Goal: Task Accomplishment & Management: Complete application form

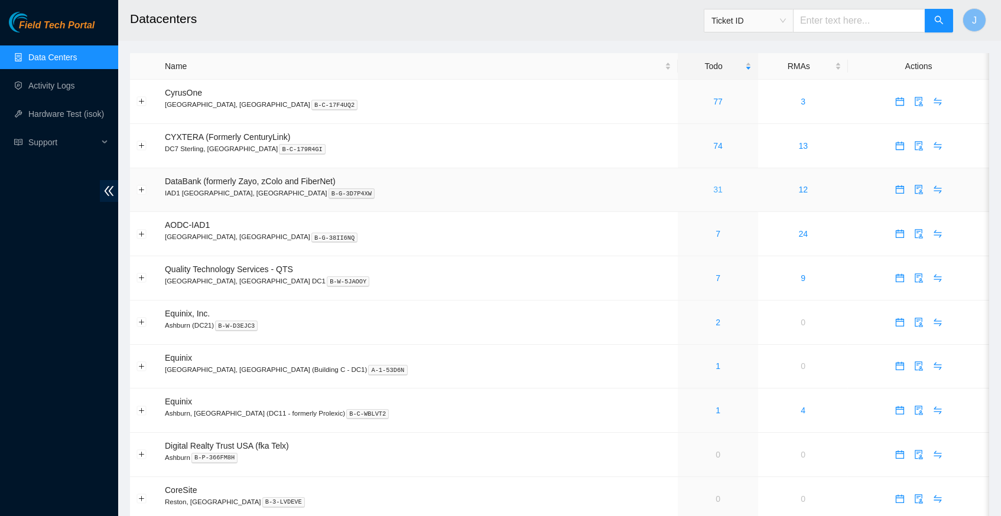
click at [713, 188] on link "31" at bounding box center [717, 189] width 9 height 9
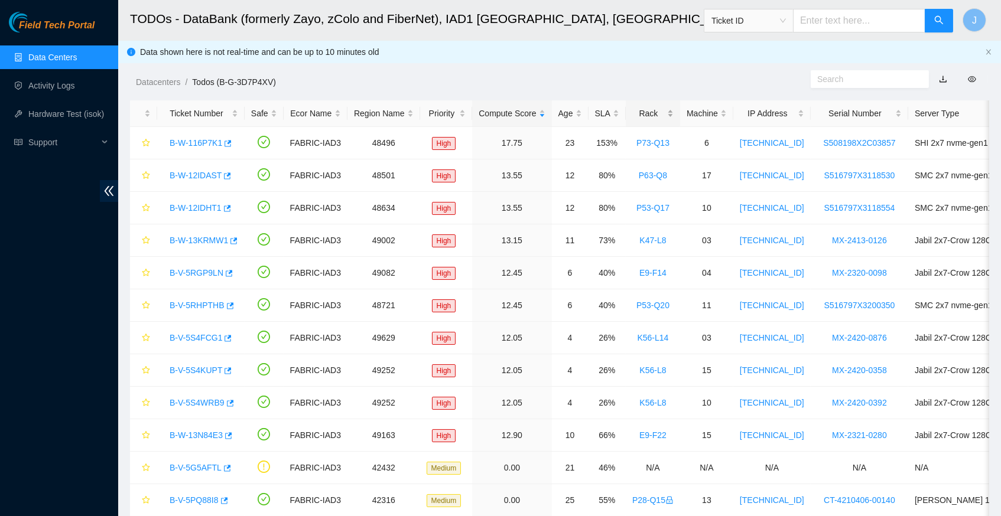
click at [668, 109] on div "Rack" at bounding box center [652, 113] width 41 height 13
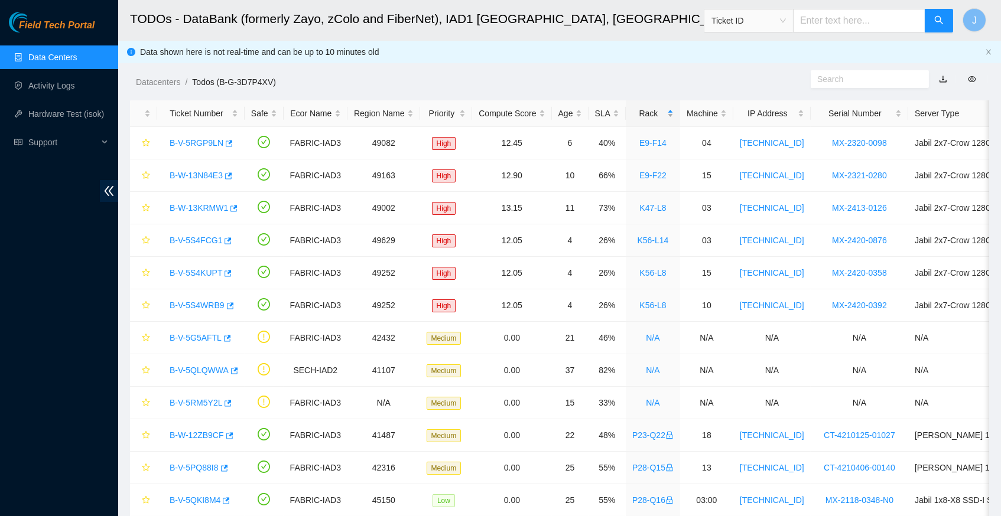
click at [668, 109] on div "Rack" at bounding box center [652, 113] width 41 height 13
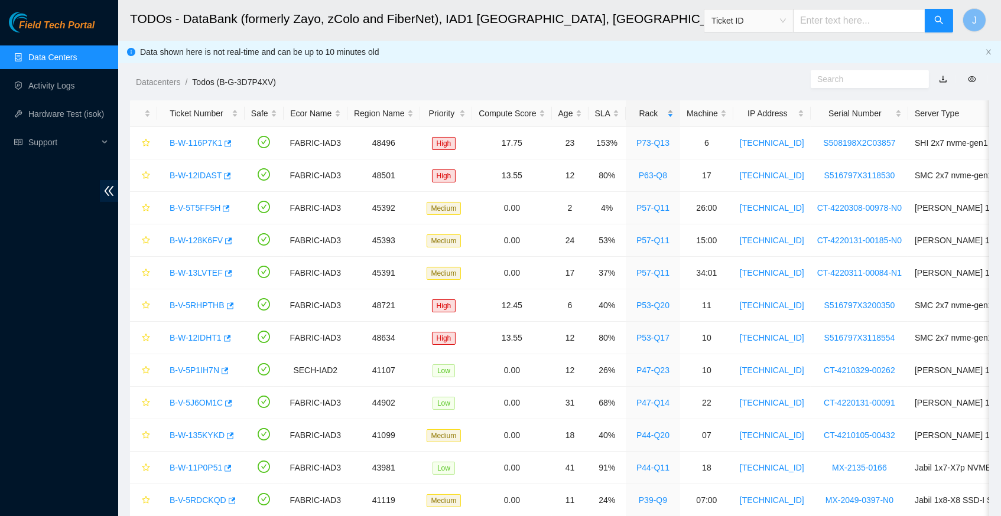
click at [668, 109] on div "Rack" at bounding box center [652, 113] width 41 height 13
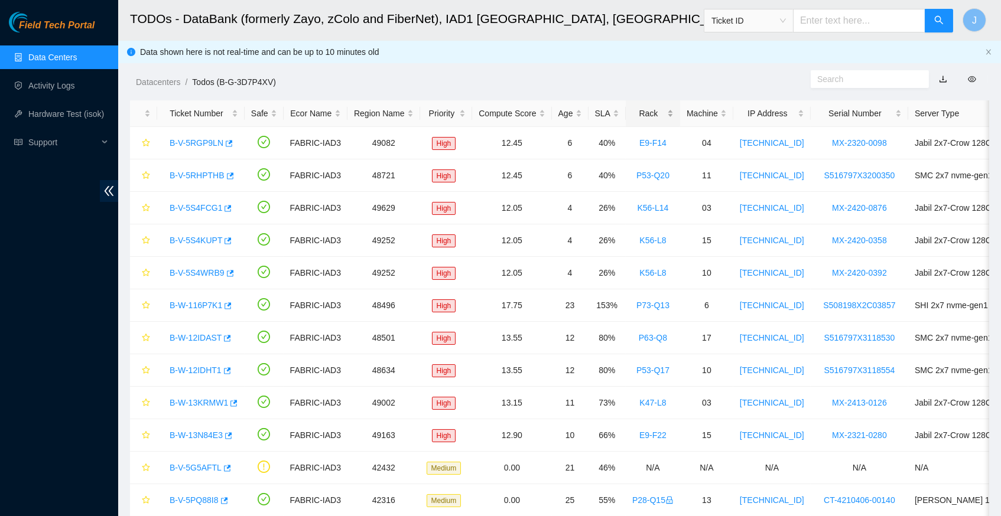
click at [668, 109] on div "Rack" at bounding box center [652, 113] width 41 height 13
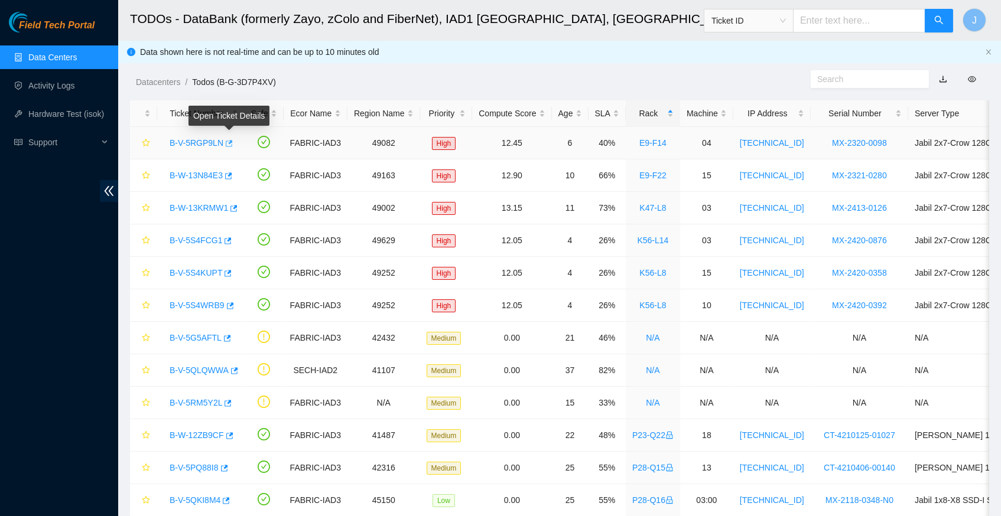
click at [233, 141] on icon "button" at bounding box center [229, 143] width 7 height 6
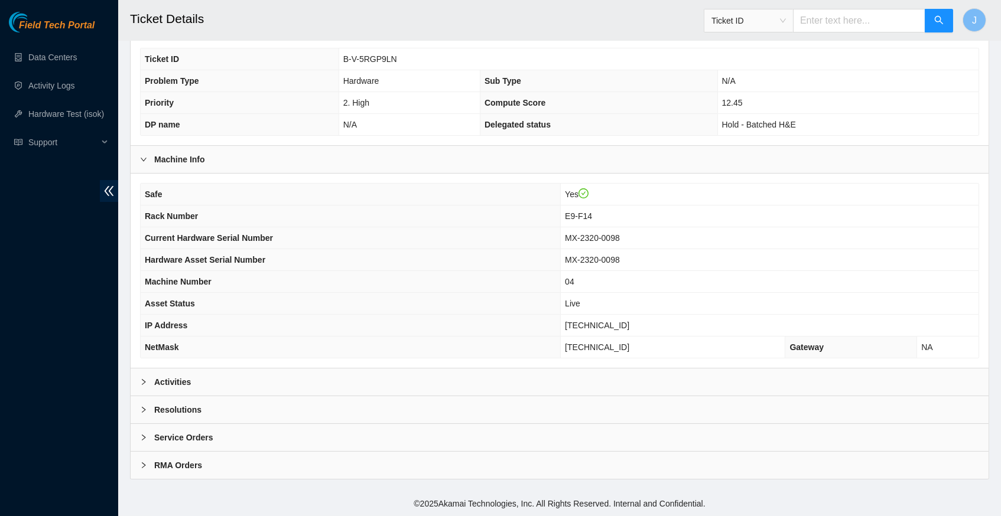
scroll to position [249, 0]
click at [146, 385] on icon "right" at bounding box center [143, 382] width 7 height 7
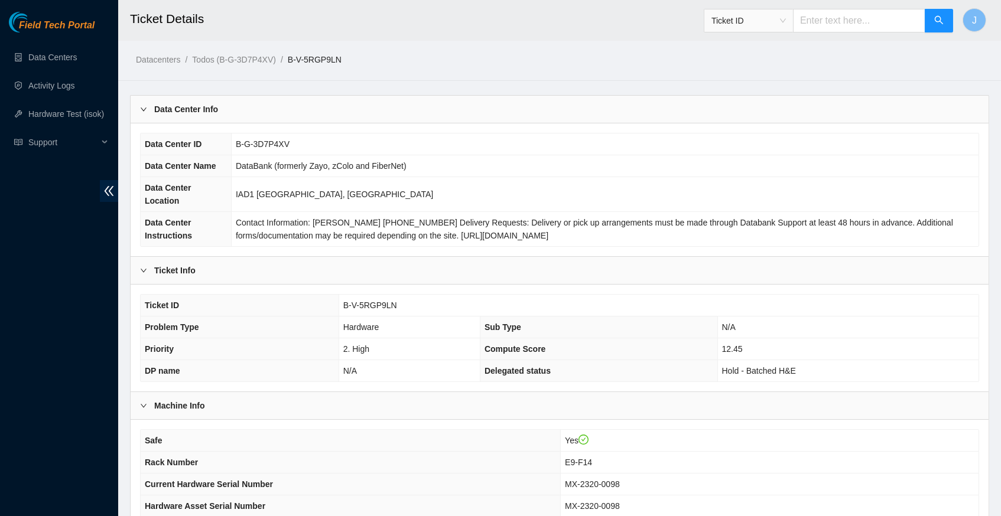
scroll to position [0, 0]
drag, startPoint x: 342, startPoint y: 313, endPoint x: 398, endPoint y: 312, distance: 56.7
click at [397, 310] on span "B-V-5RGP9LN" at bounding box center [370, 305] width 54 height 9
copy span "B-V-5RGP9LN"
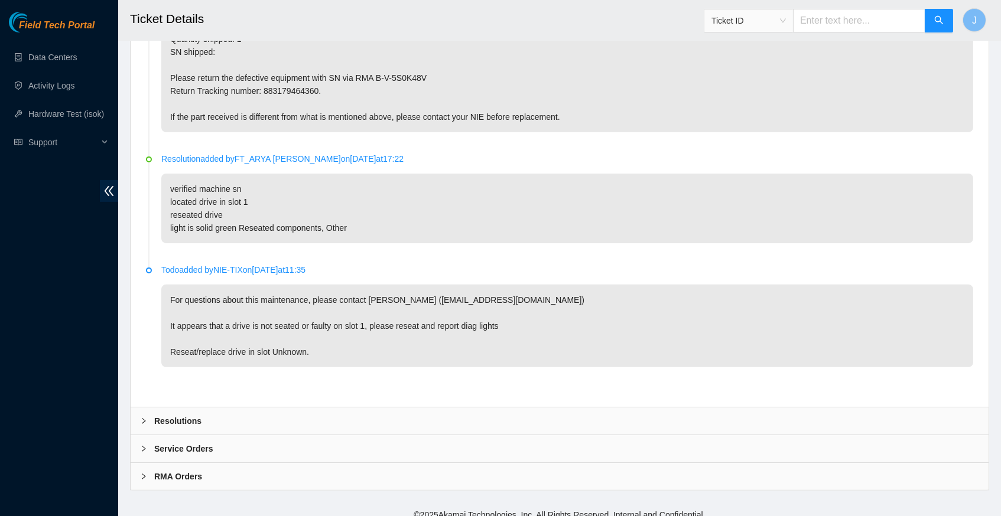
scroll to position [781, 0]
click at [142, 418] on icon "right" at bounding box center [143, 421] width 7 height 7
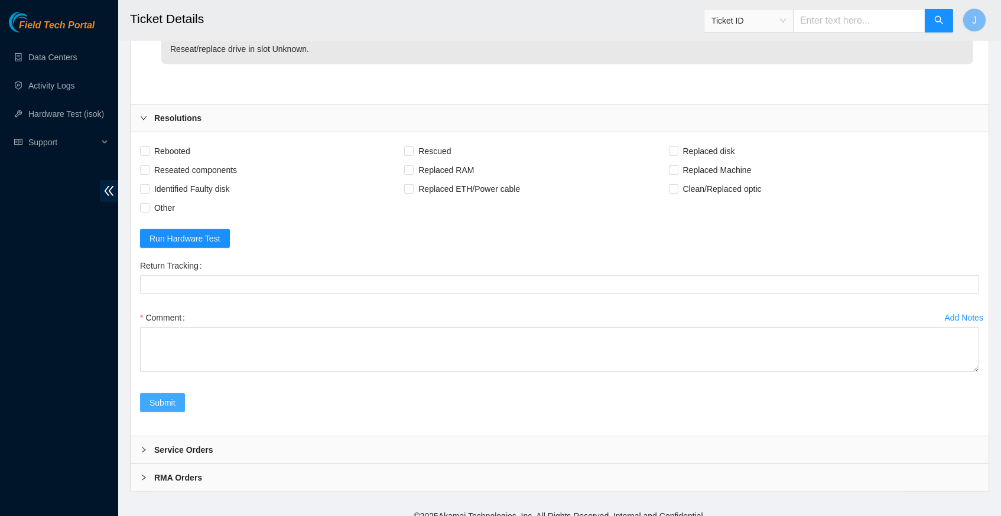
scroll to position [1084, 0]
click at [148, 445] on div at bounding box center [147, 451] width 14 height 13
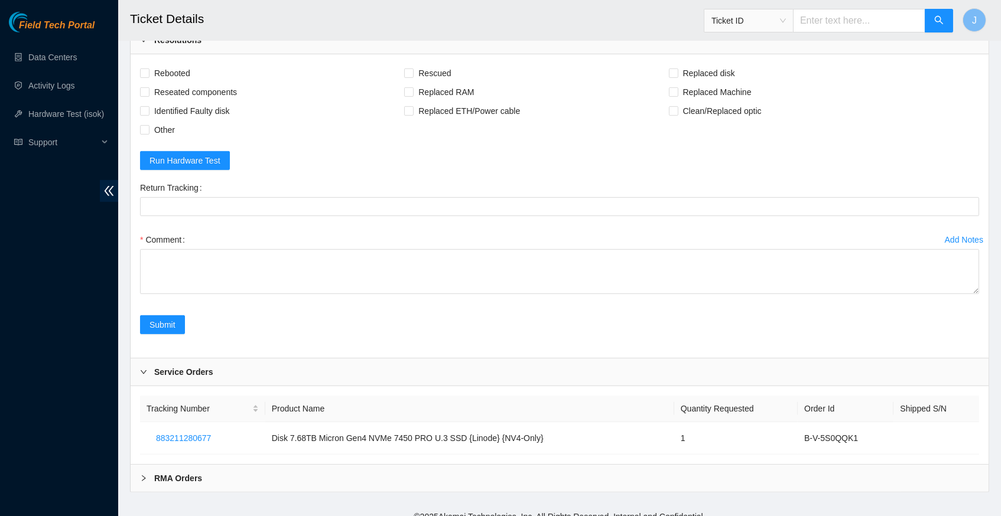
scroll to position [1162, 0]
click at [140, 476] on icon "right" at bounding box center [143, 479] width 7 height 7
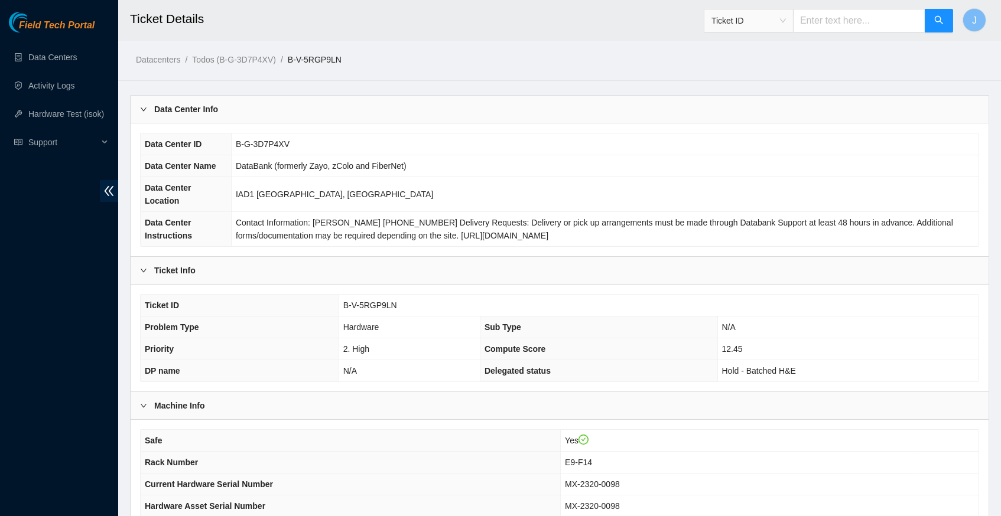
scroll to position [0, 0]
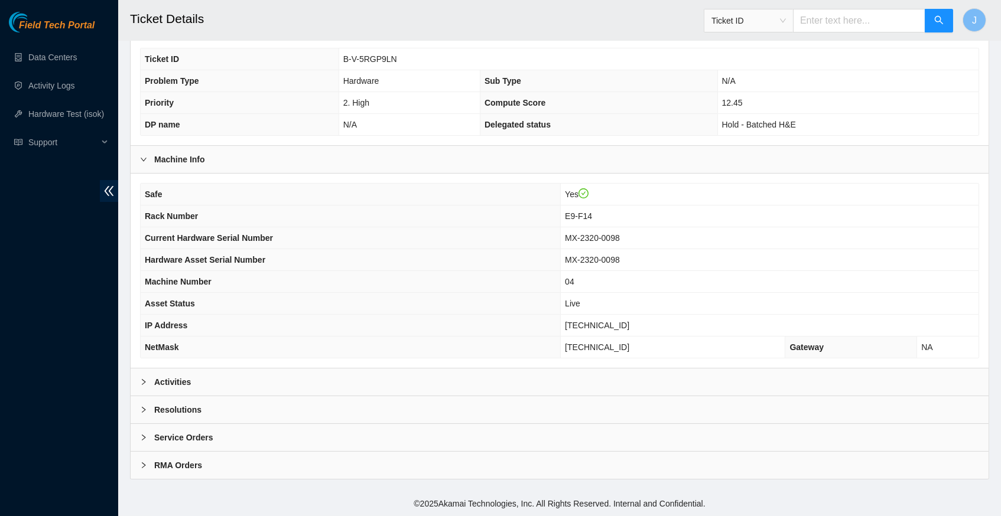
scroll to position [249, 0]
click at [144, 381] on icon "right" at bounding box center [143, 382] width 7 height 7
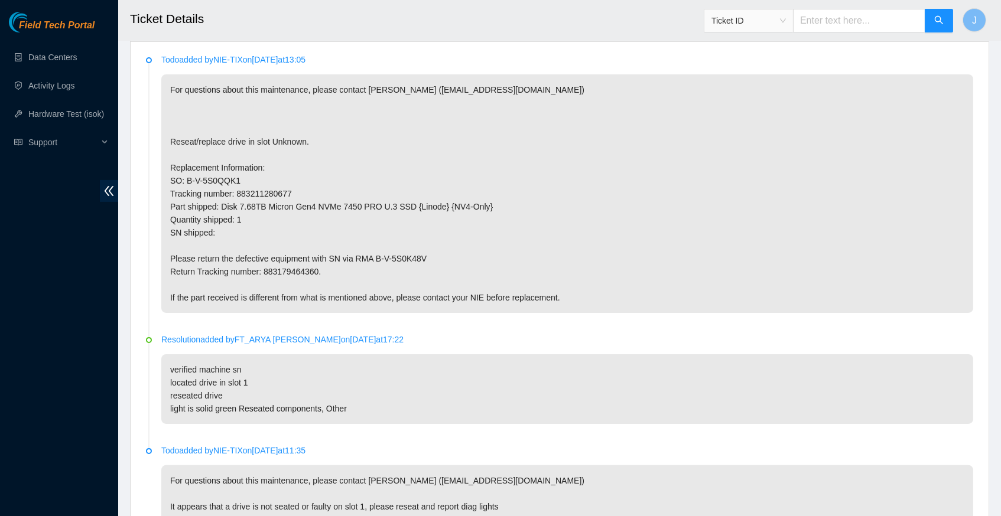
scroll to position [619, 0]
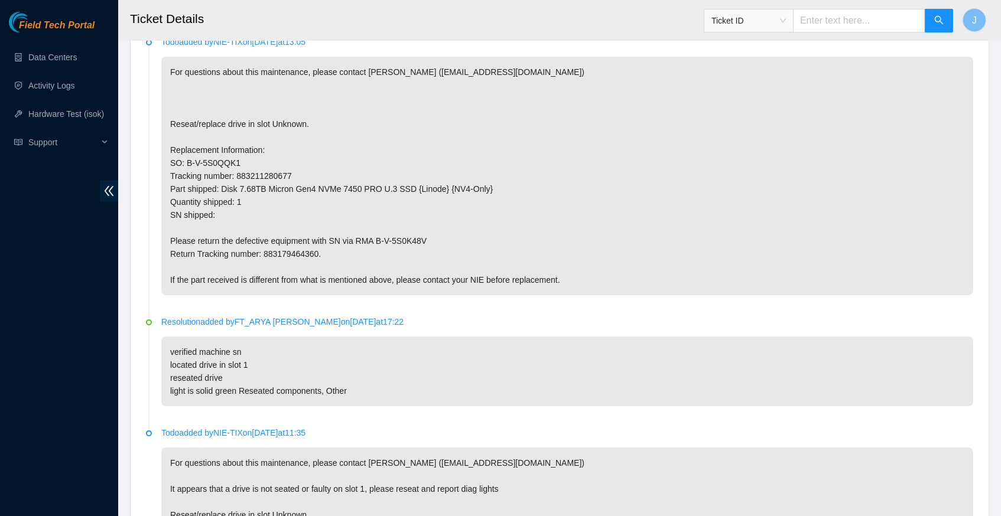
click at [296, 250] on p "For questions about this maintenance, please contact [PERSON_NAME] ([EMAIL_ADDR…" at bounding box center [567, 176] width 812 height 239
copy p "883179464360"
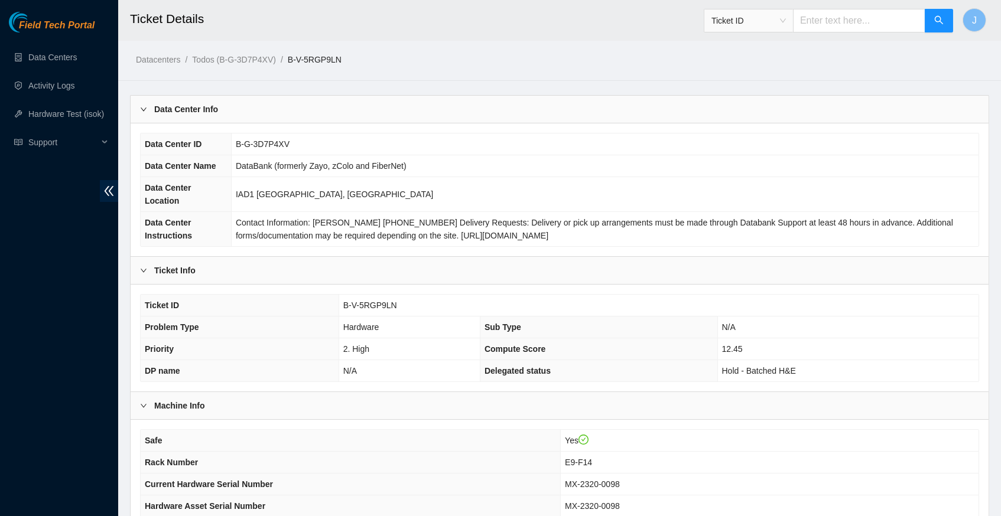
scroll to position [0, 0]
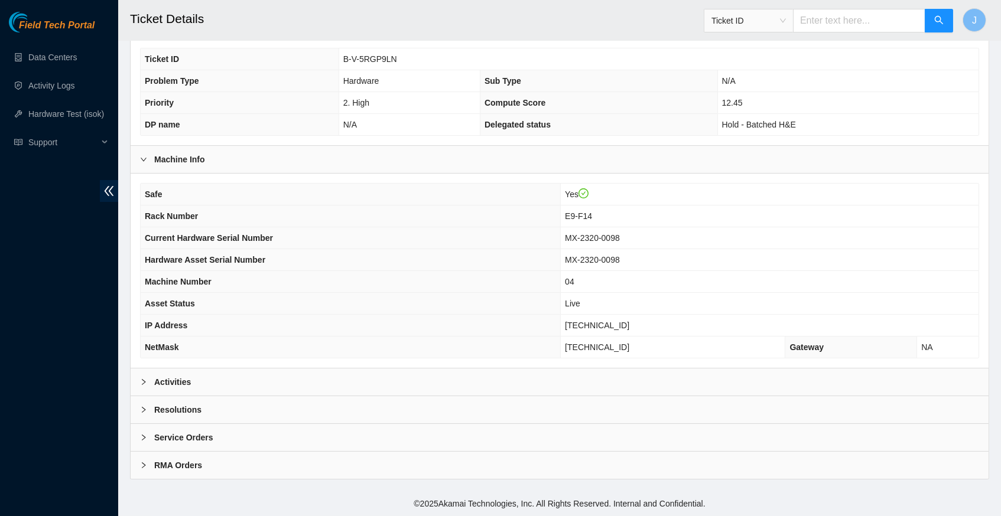
scroll to position [249, 0]
click at [141, 381] on icon "right" at bounding box center [143, 382] width 7 height 7
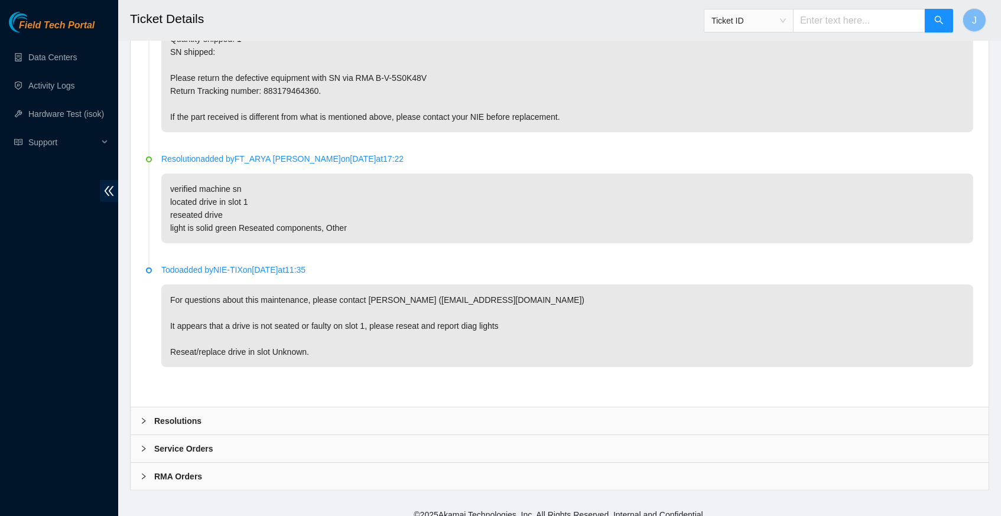
scroll to position [781, 0]
click at [141, 418] on icon "right" at bounding box center [143, 421] width 7 height 7
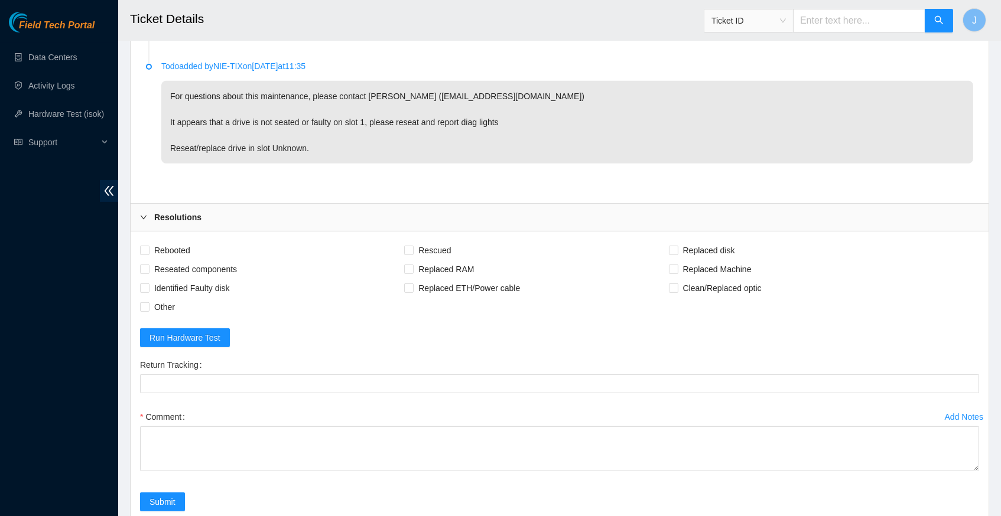
scroll to position [1019, 0]
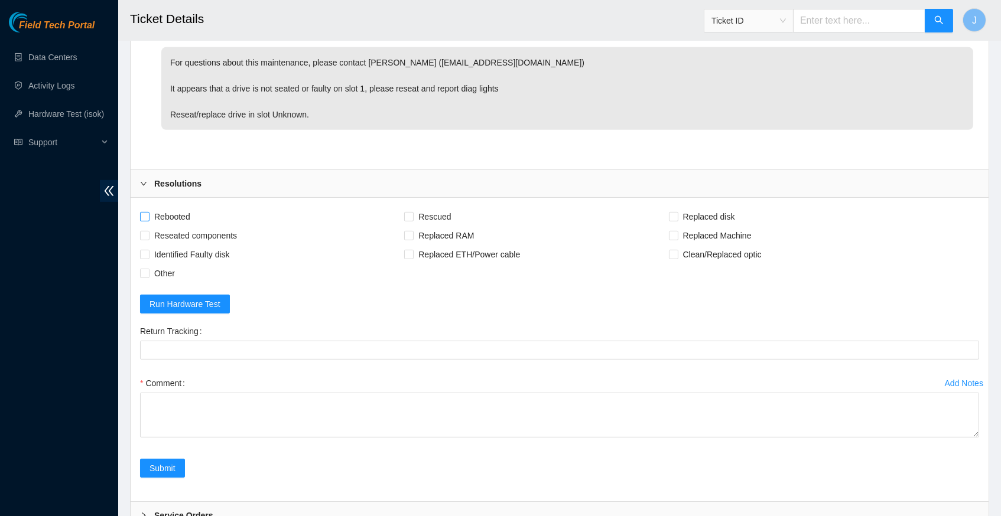
click at [146, 212] on input "Rebooted" at bounding box center [144, 216] width 8 height 8
checkbox input "true"
click at [677, 212] on input "Replaced disk" at bounding box center [673, 216] width 8 height 8
checkbox input "true"
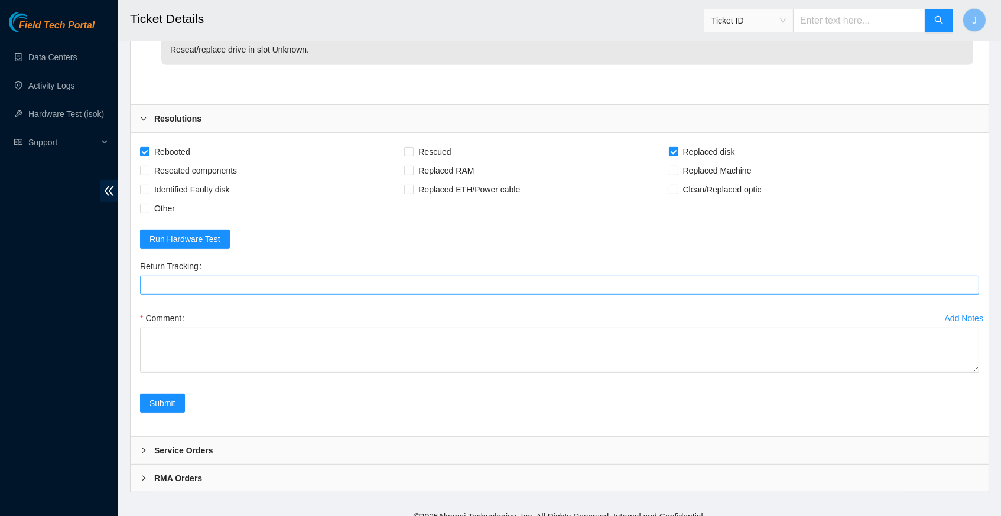
scroll to position [1084, 0]
click at [223, 277] on Tracking "Return Tracking" at bounding box center [559, 286] width 839 height 19
paste Tracking "883179464360"
type Tracking "883179464360"
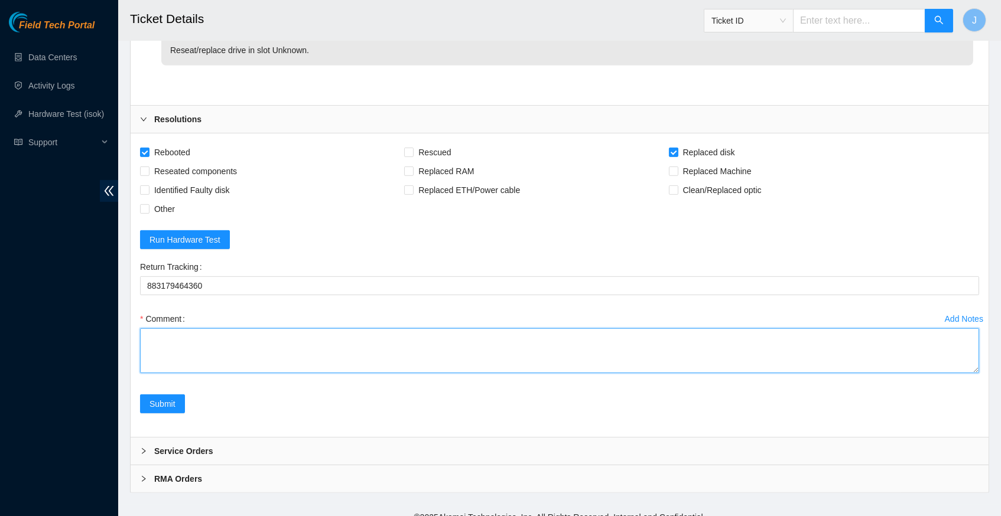
click at [217, 329] on textarea "Comment" at bounding box center [559, 351] width 839 height 45
paste textarea "22443CC3BC50"
paste textarea "25154F788CE1"
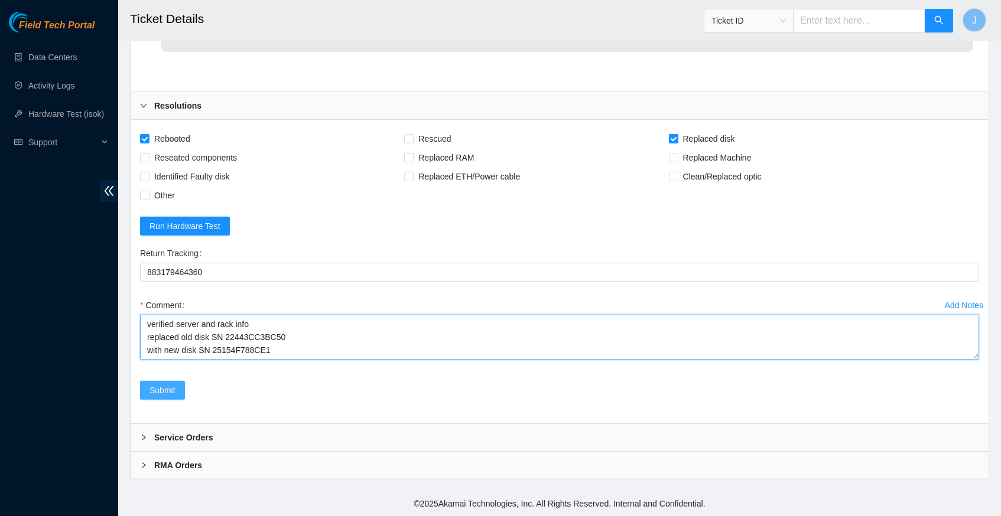
scroll to position [1280, 0]
type textarea "verified server and rack info replaced old disk SN 22443CC3BC50 with new disk S…"
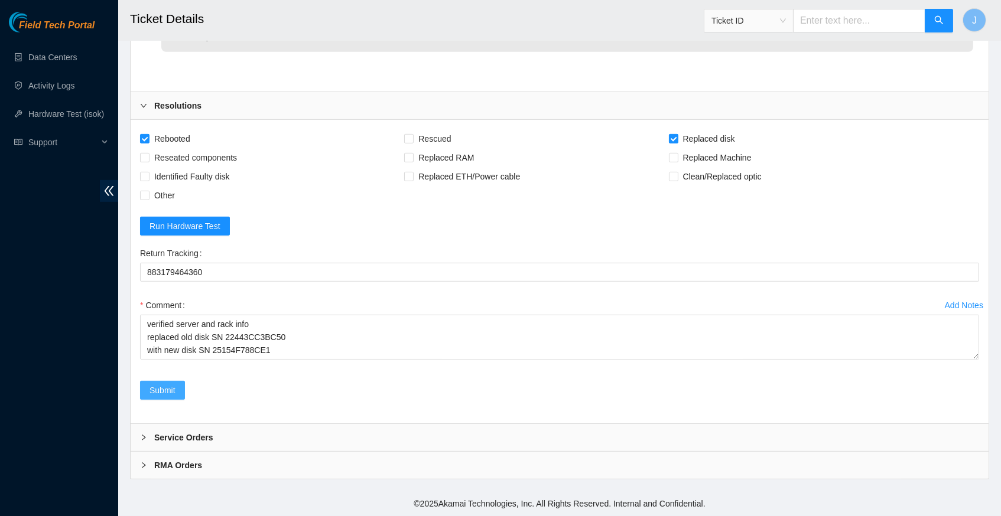
click at [174, 394] on span "Submit" at bounding box center [162, 390] width 26 height 13
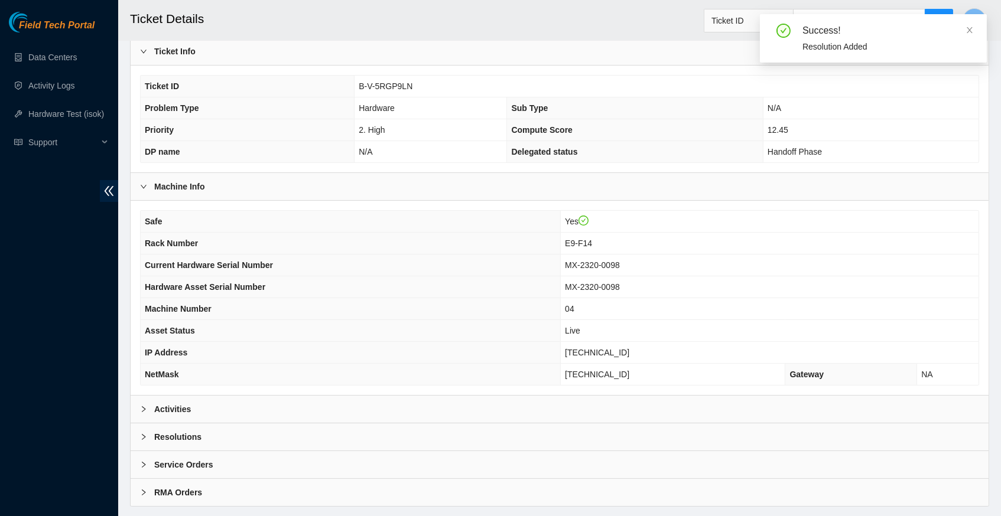
scroll to position [222, 0]
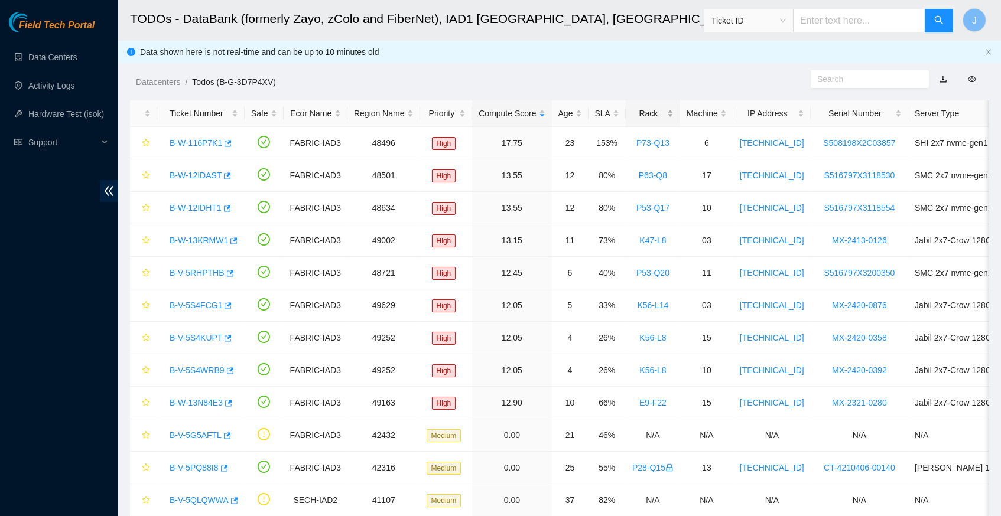
click at [671, 107] on div "Rack" at bounding box center [652, 113] width 41 height 13
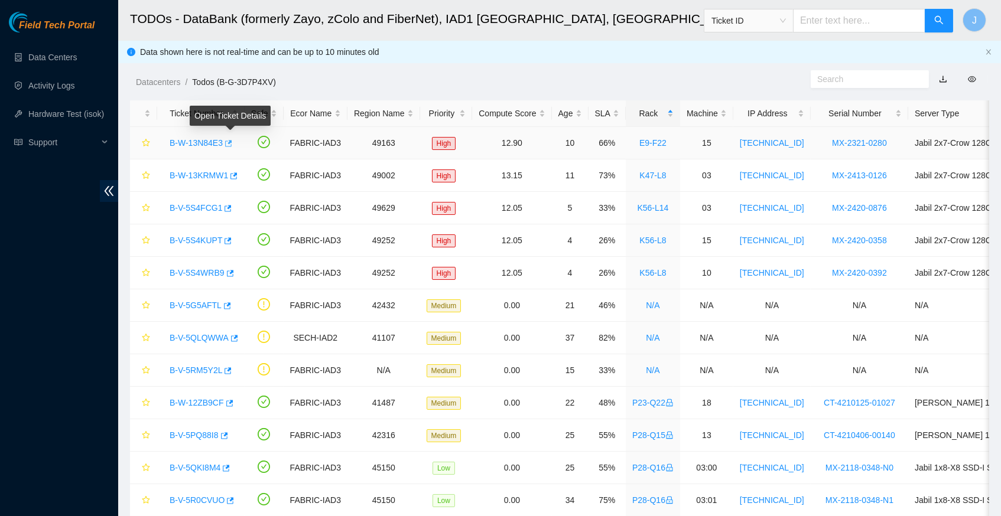
click at [232, 139] on icon "button" at bounding box center [227, 143] width 8 height 8
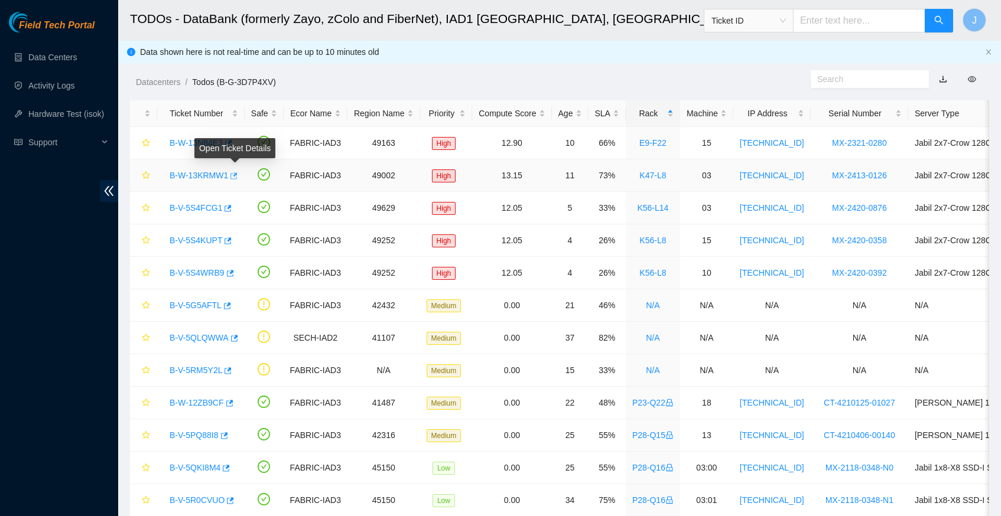
click at [237, 175] on icon "button" at bounding box center [233, 176] width 8 height 8
click at [232, 207] on icon "button" at bounding box center [228, 208] width 7 height 6
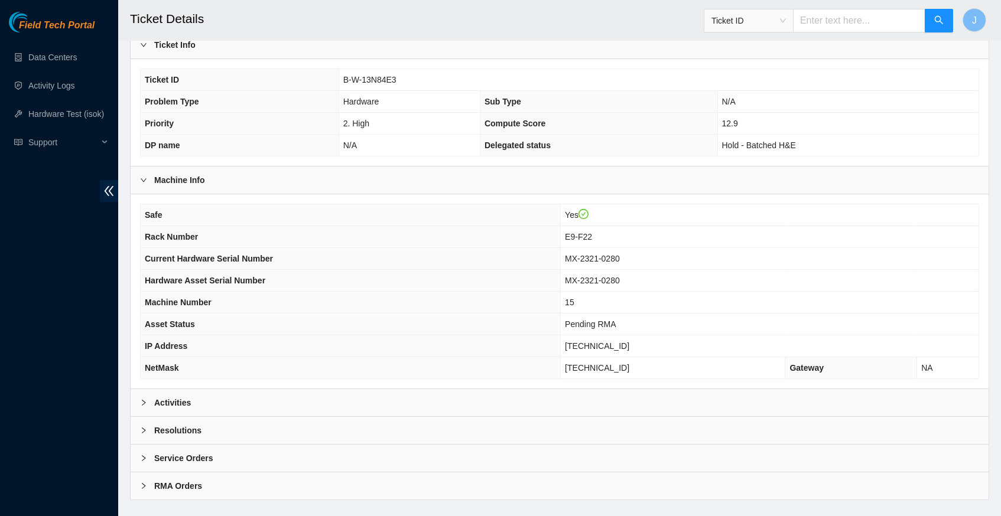
scroll to position [227, 0]
click at [144, 403] on icon "right" at bounding box center [143, 401] width 7 height 7
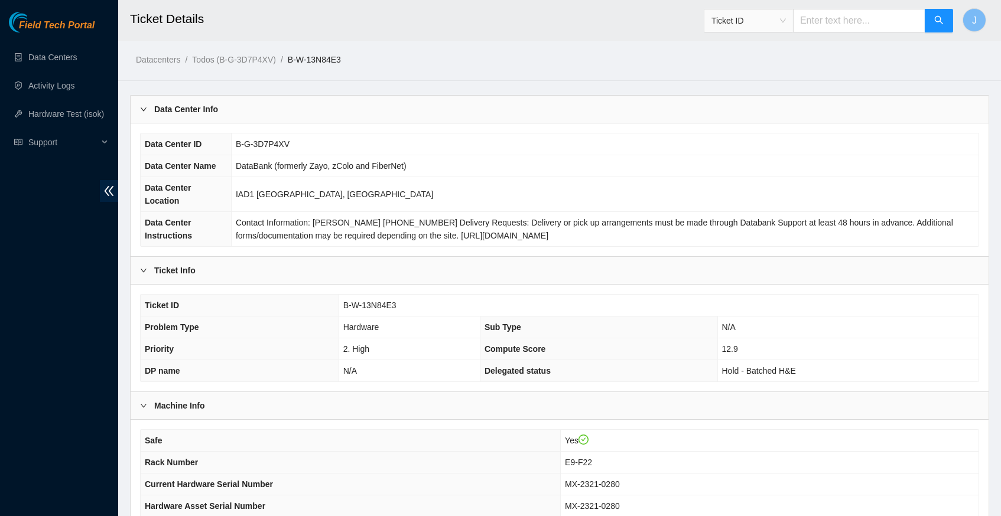
scroll to position [0, 0]
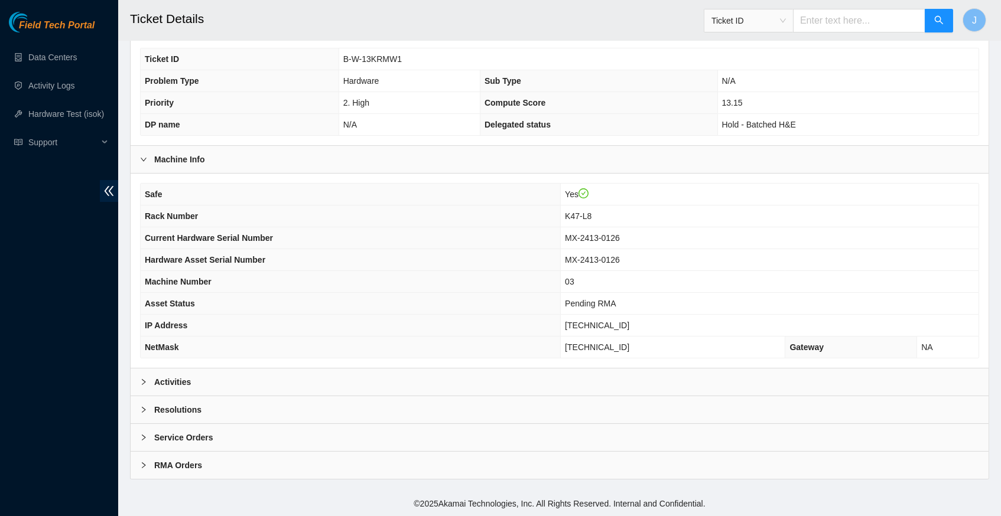
scroll to position [249, 0]
click at [141, 383] on icon "right" at bounding box center [143, 382] width 7 height 7
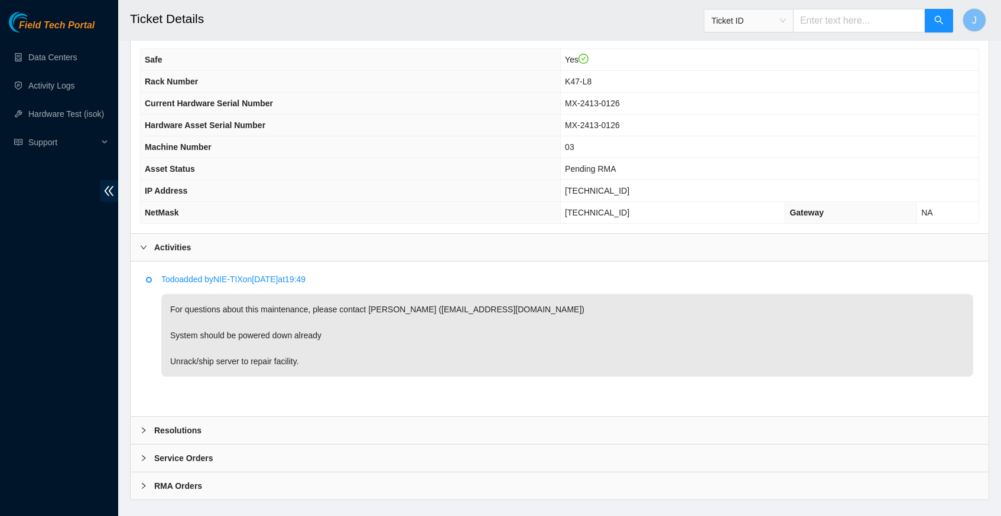
scroll to position [383, 0]
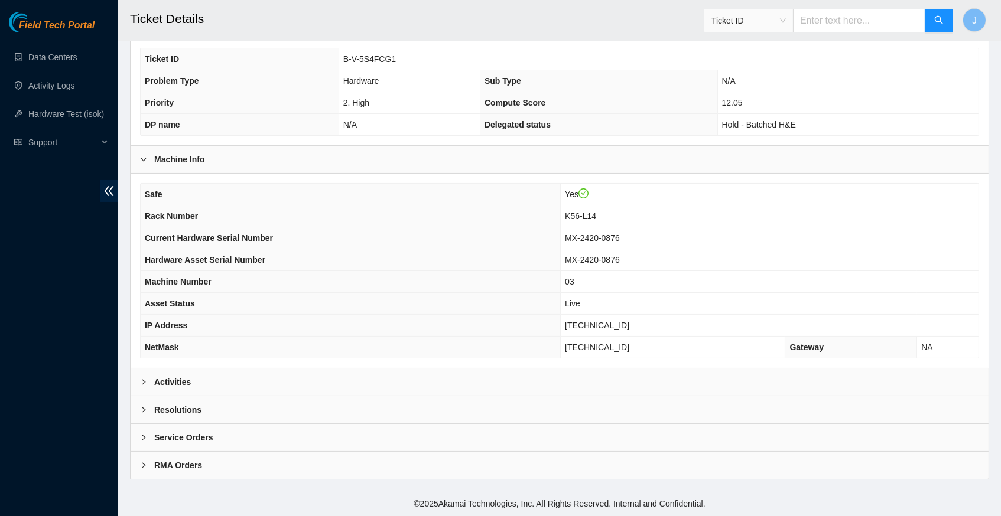
scroll to position [249, 0]
click at [146, 382] on icon "right" at bounding box center [143, 382] width 7 height 7
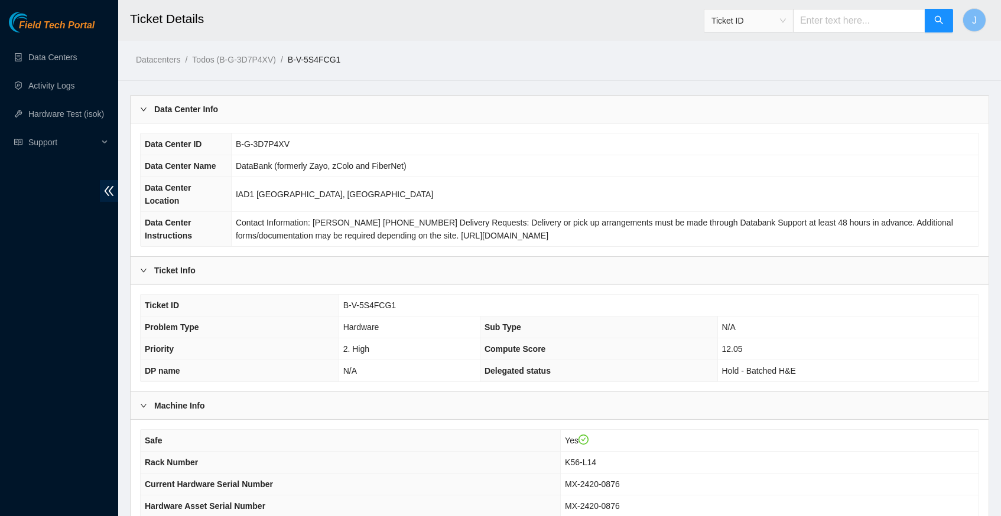
scroll to position [0, 0]
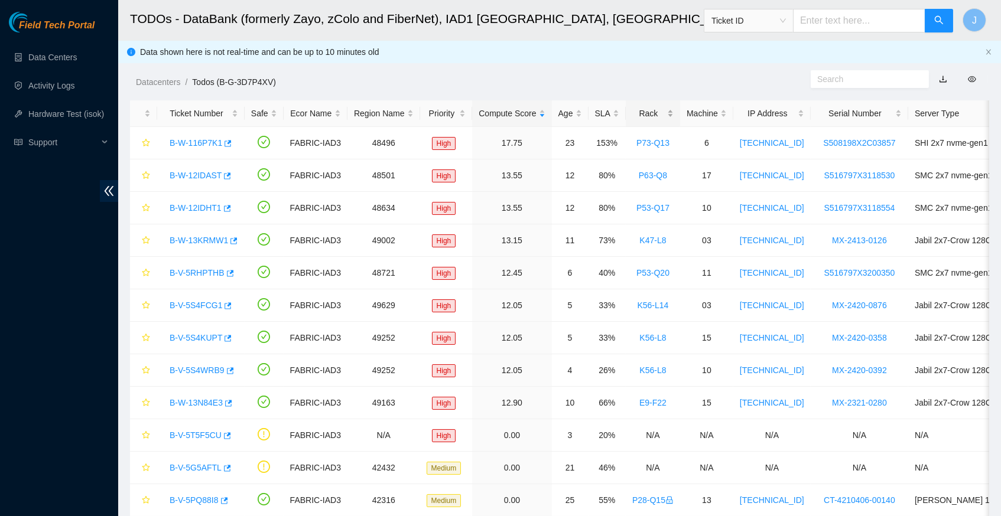
click at [671, 112] on div "Rack" at bounding box center [652, 113] width 41 height 13
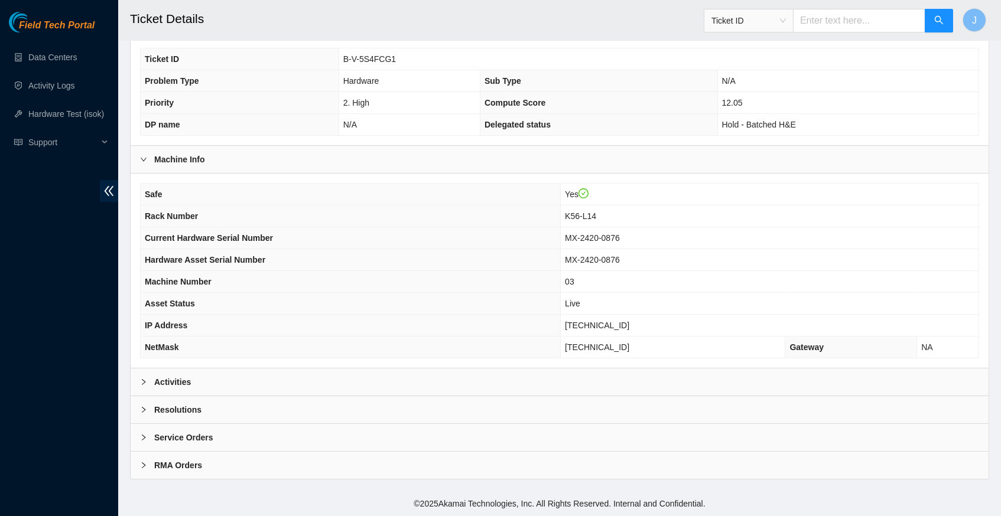
scroll to position [249, 0]
click at [146, 382] on icon "right" at bounding box center [143, 382] width 7 height 7
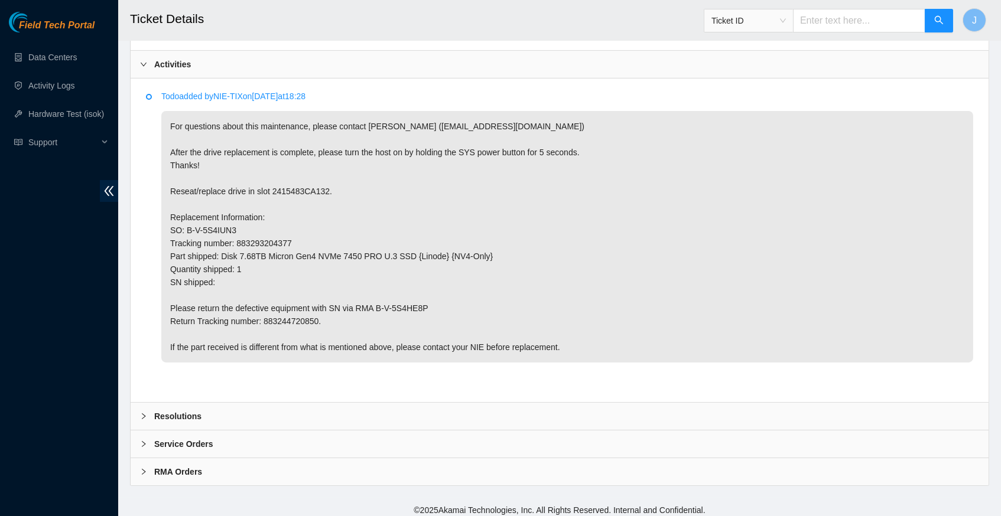
scroll to position [564, 0]
click at [298, 317] on p "For questions about this maintenance, please contact Eric Polgar (epolgar@akama…" at bounding box center [567, 238] width 812 height 252
copy p "883244720850"
click at [145, 414] on icon "right" at bounding box center [143, 417] width 7 height 7
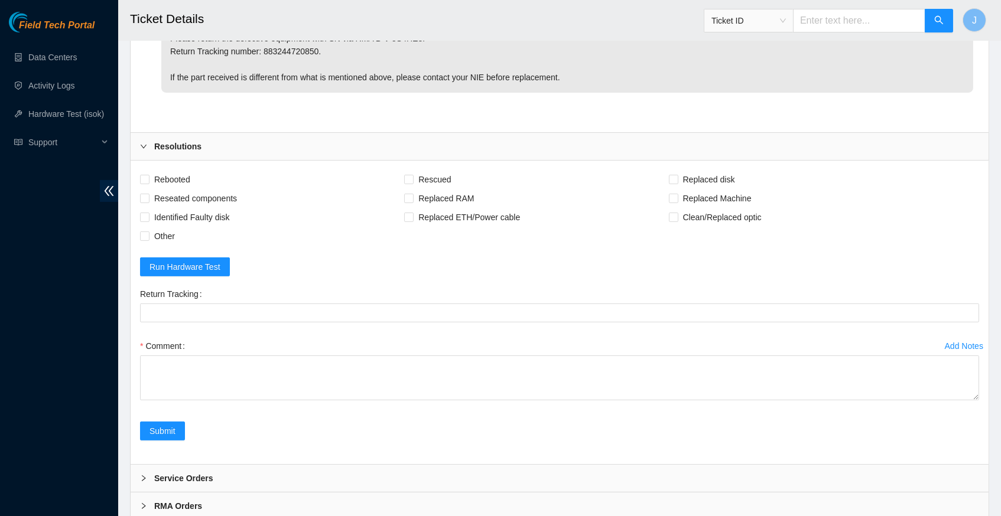
scroll to position [845, 0]
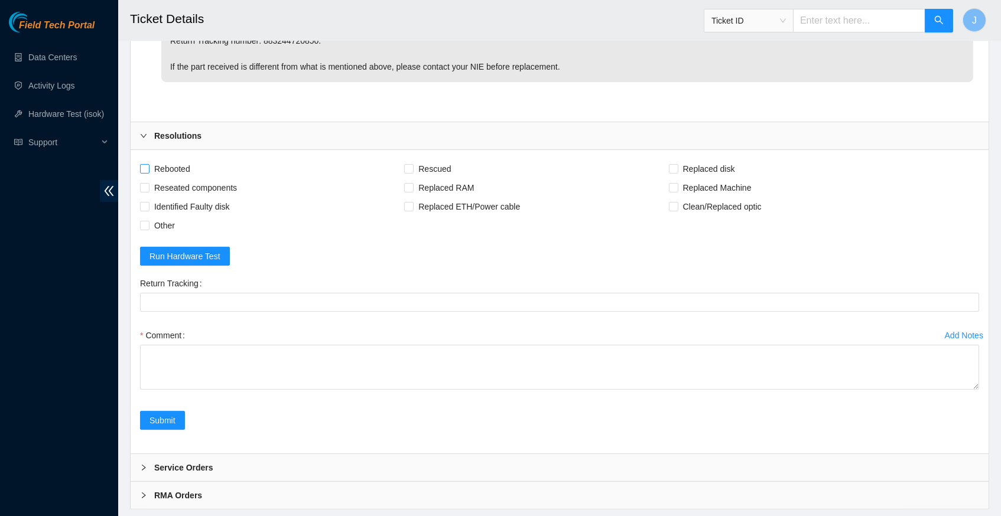
click at [145, 164] on input "Rebooted" at bounding box center [144, 168] width 8 height 8
checkbox input "true"
click at [677, 164] on input "Replaced disk" at bounding box center [673, 168] width 8 height 8
checkbox input "true"
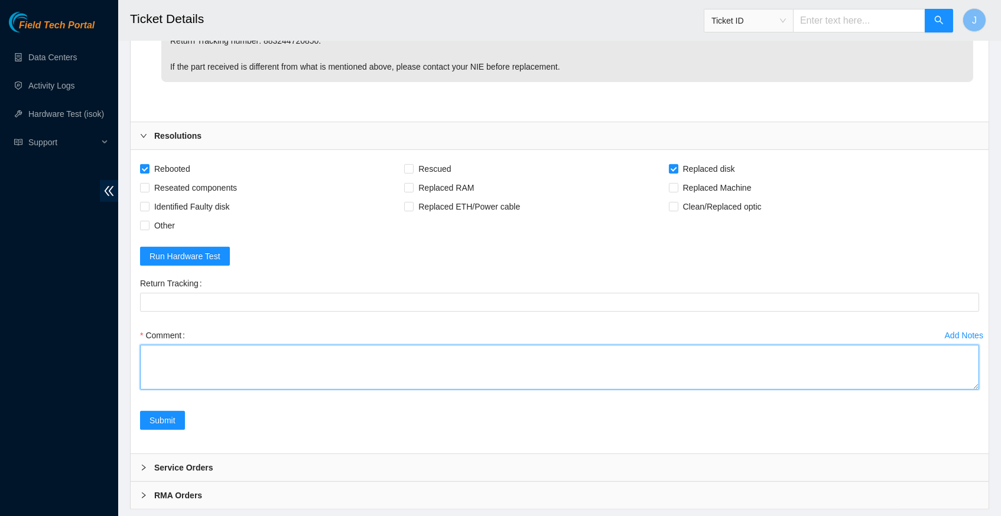
click at [349, 348] on textarea "Comment" at bounding box center [559, 367] width 839 height 45
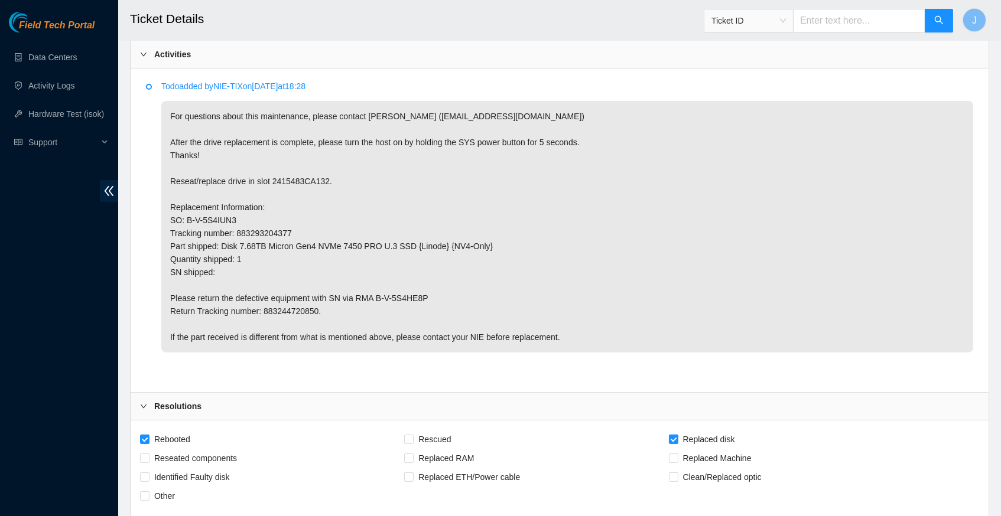
scroll to position [581, 0]
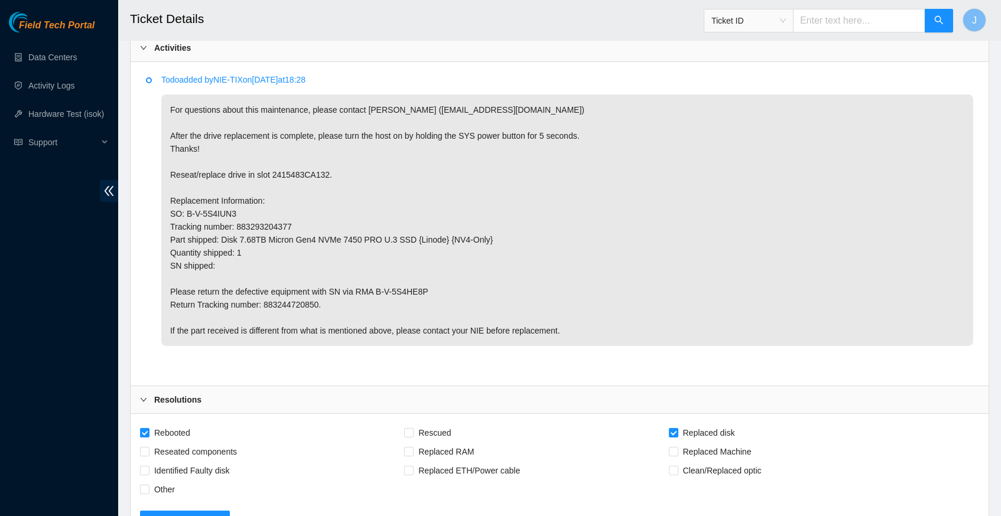
click at [304, 177] on p "For questions about this maintenance, please contact Eric Polgar (epolgar@akama…" at bounding box center [567, 221] width 812 height 252
copy p "2415483CA132"
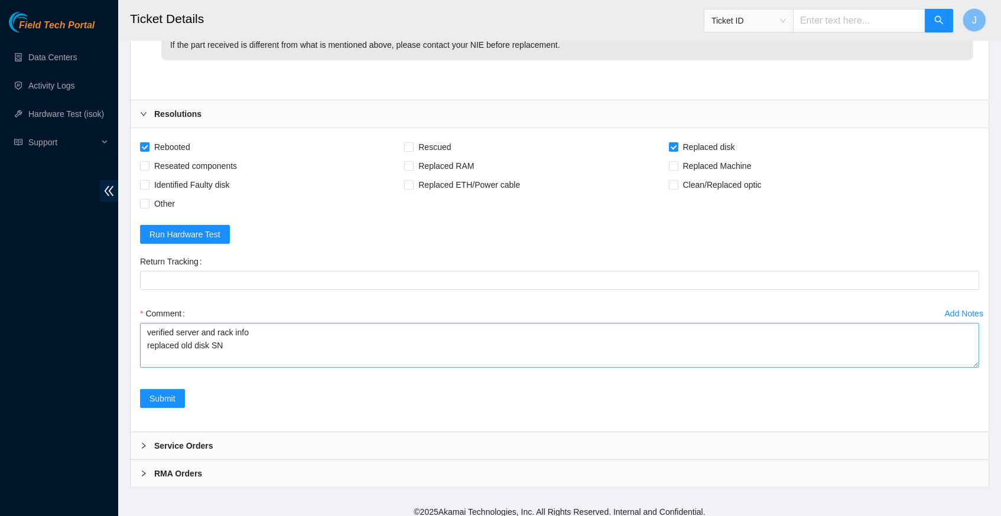
scroll to position [866, 0]
click at [238, 340] on textarea "verified server and rack info replaced old disk SN" at bounding box center [559, 346] width 839 height 45
paste textarea "2415483CA132"
paste textarea "25154FBAEA58"
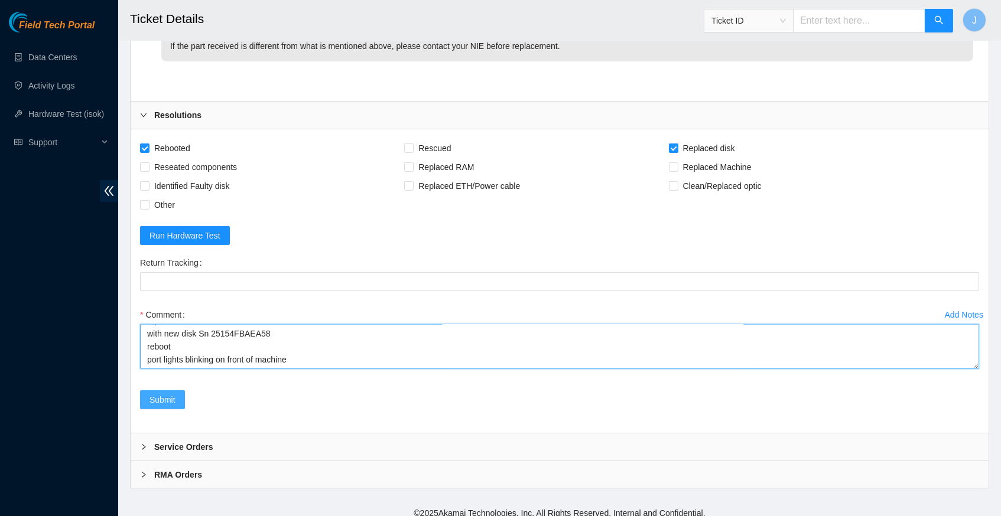
type textarea "verified server and rack info replaced old disk SN 2415483CA132 with new disk S…"
click at [160, 395] on span "Submit" at bounding box center [162, 400] width 26 height 13
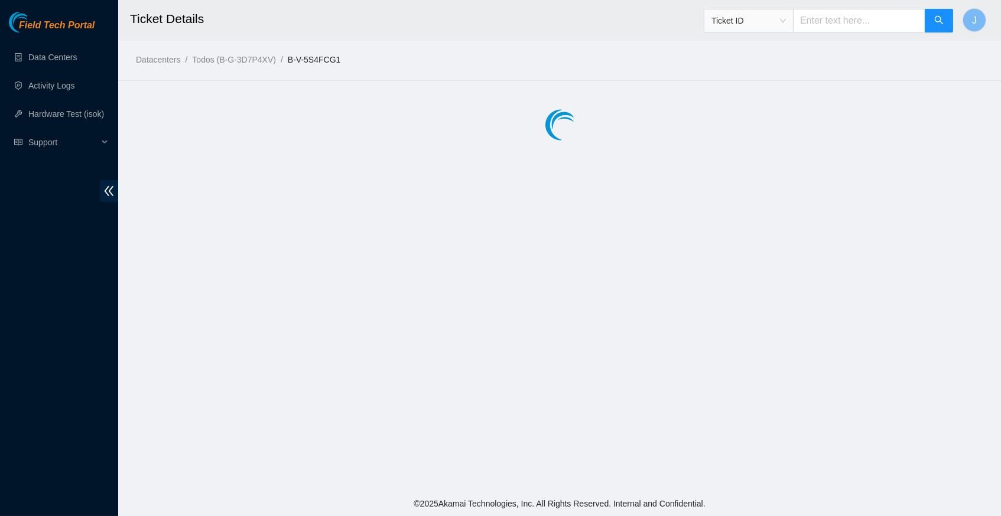
scroll to position [0, 0]
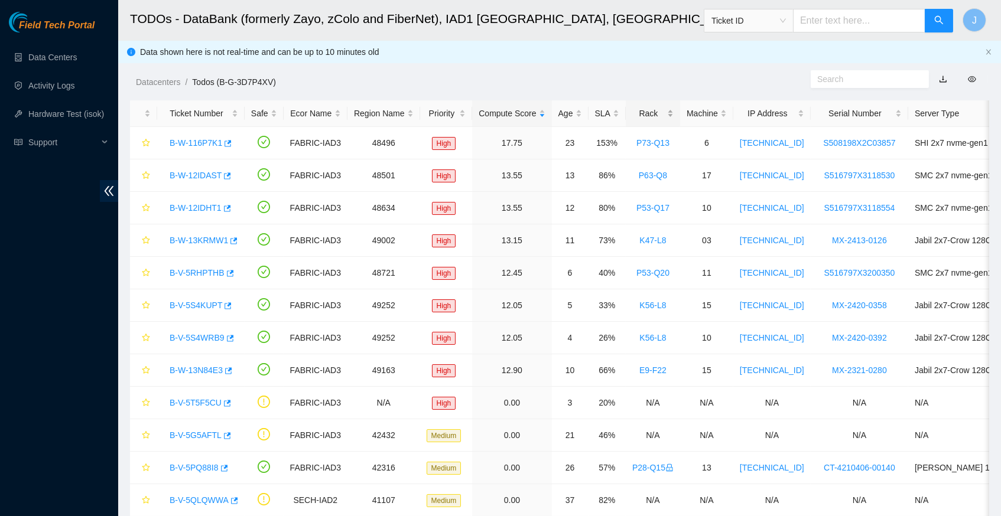
click at [674, 119] on div "Rack" at bounding box center [652, 113] width 41 height 13
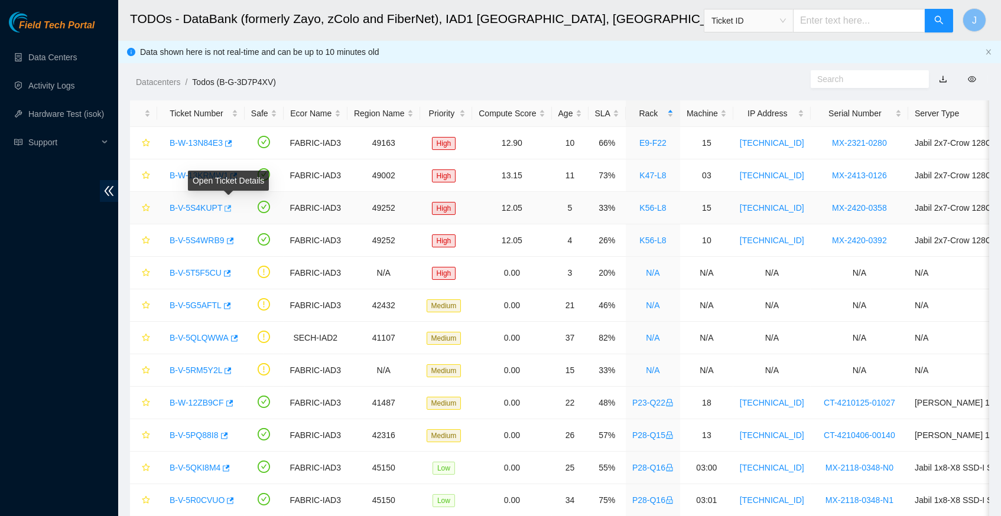
click at [230, 205] on icon "button" at bounding box center [227, 208] width 8 height 8
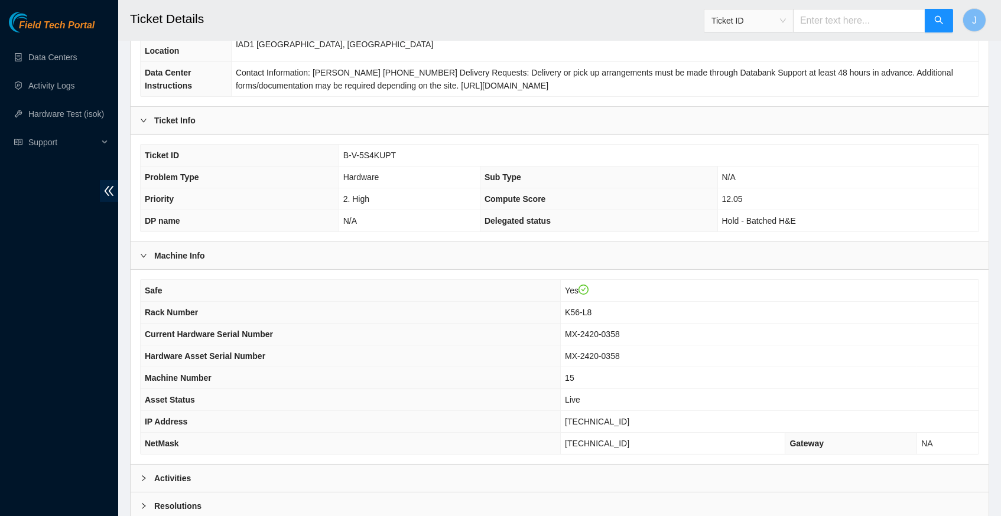
scroll to position [191, 0]
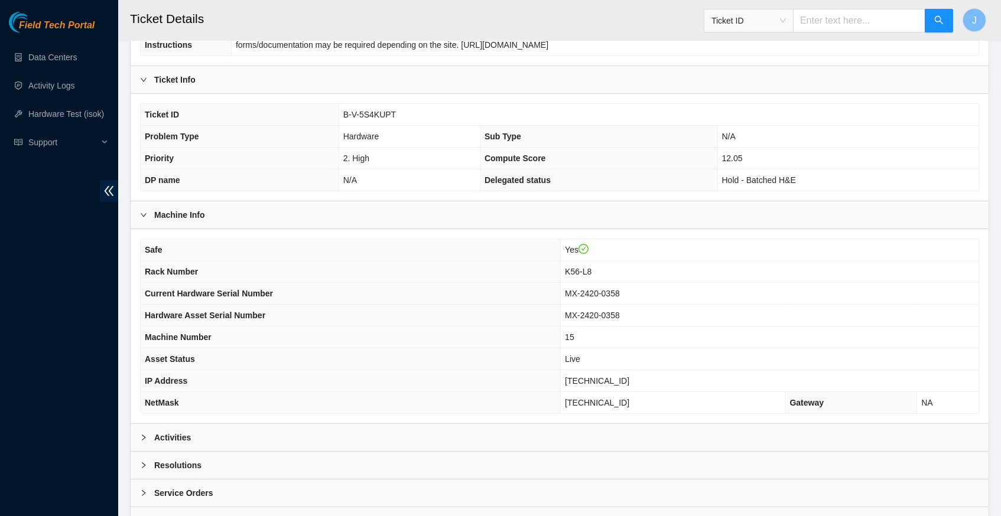
click at [143, 440] on icon "right" at bounding box center [144, 438] width 4 height 6
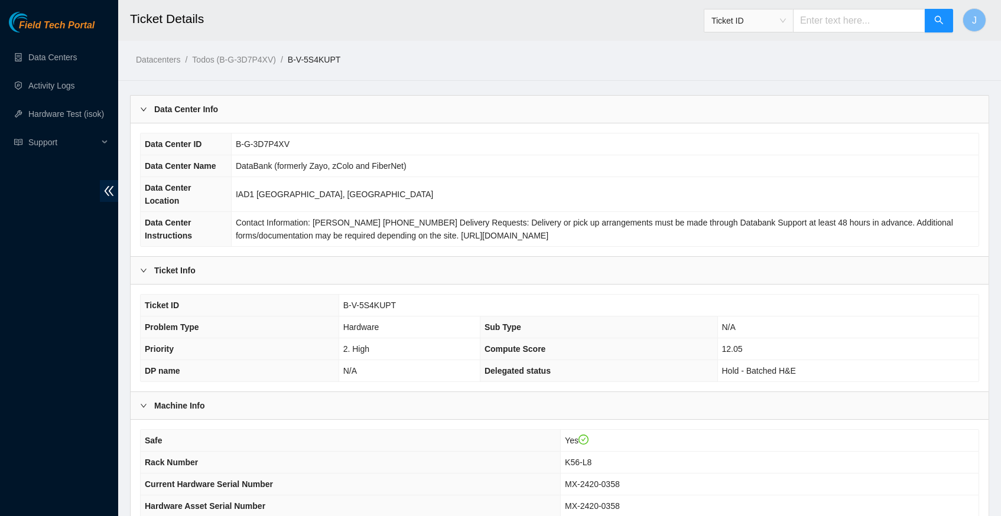
scroll to position [0, 0]
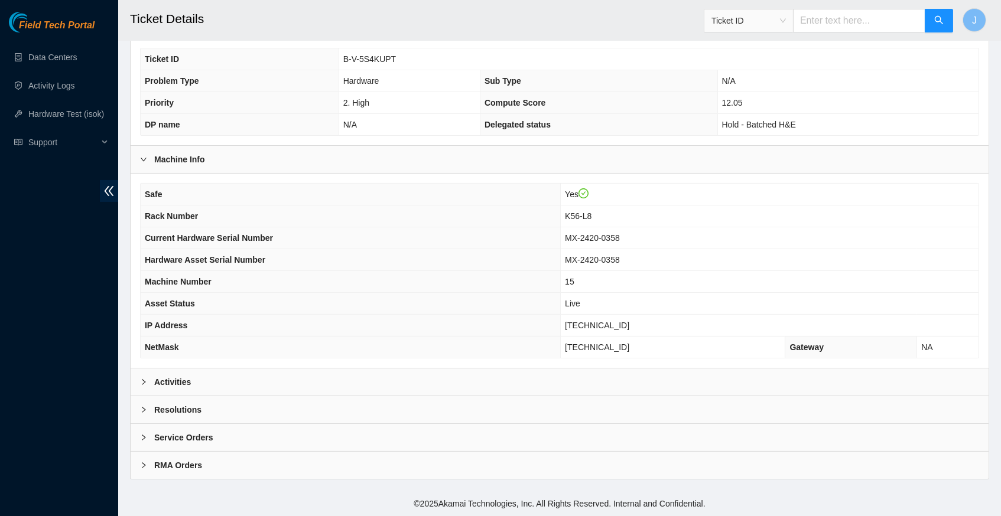
scroll to position [249, 0]
click at [140, 381] on icon "right" at bounding box center [143, 382] width 7 height 7
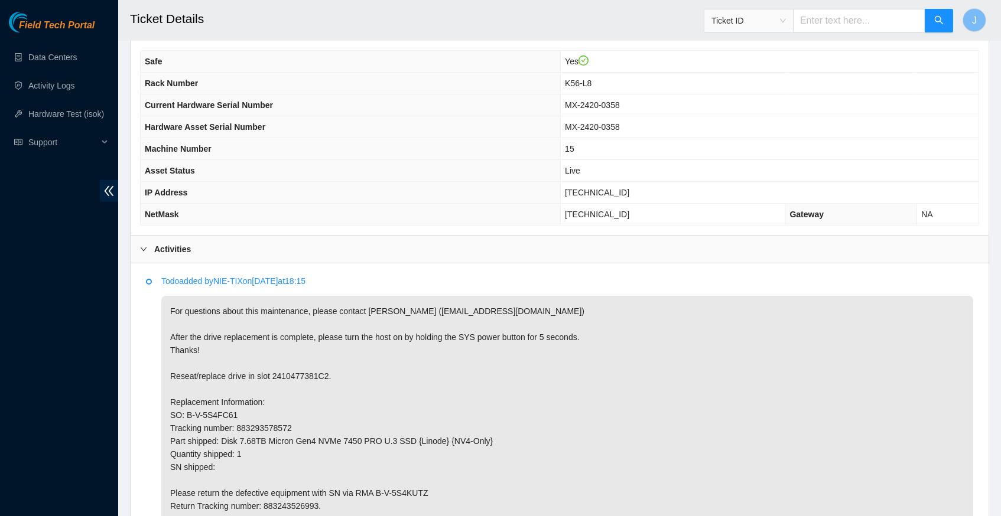
scroll to position [381, 0]
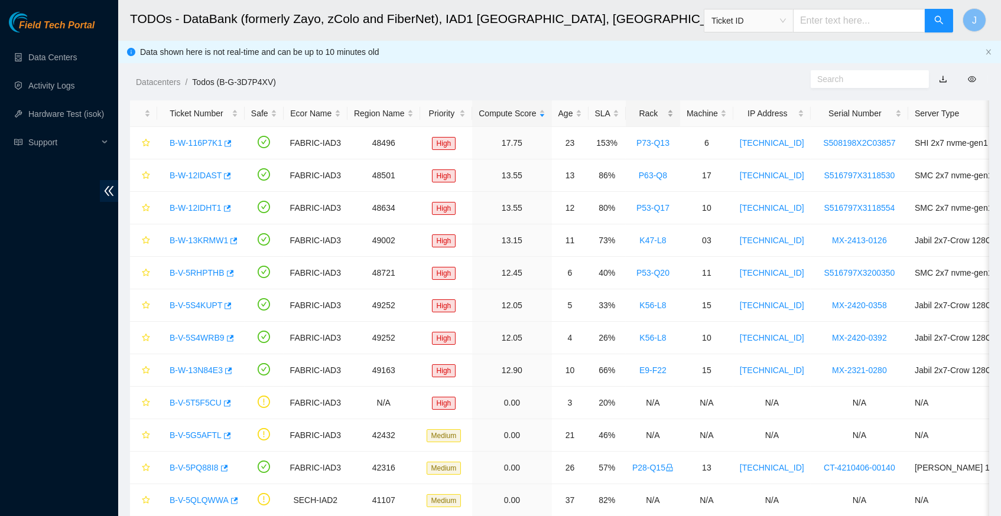
click at [672, 112] on div "Rack" at bounding box center [652, 113] width 41 height 13
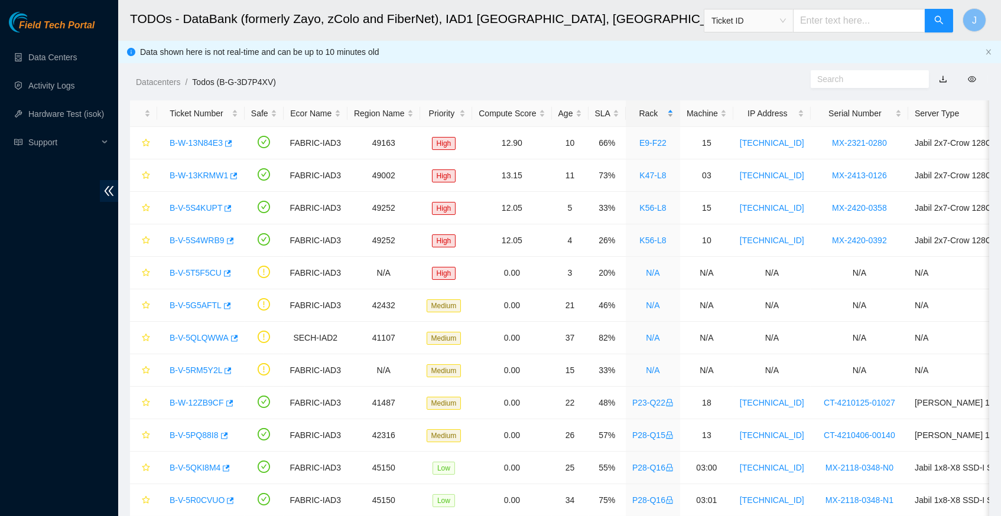
click at [672, 112] on div "Rack" at bounding box center [652, 113] width 41 height 13
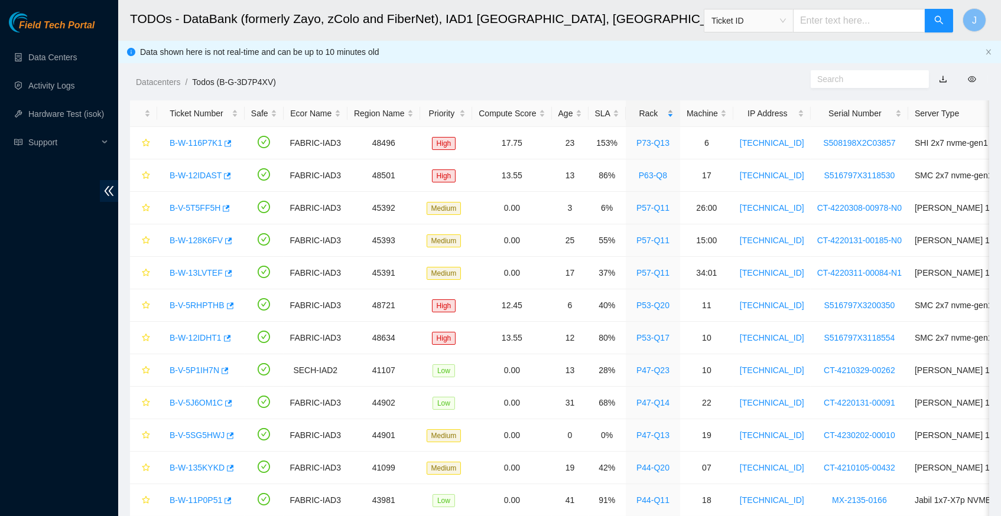
click at [672, 112] on div "Rack" at bounding box center [652, 113] width 41 height 13
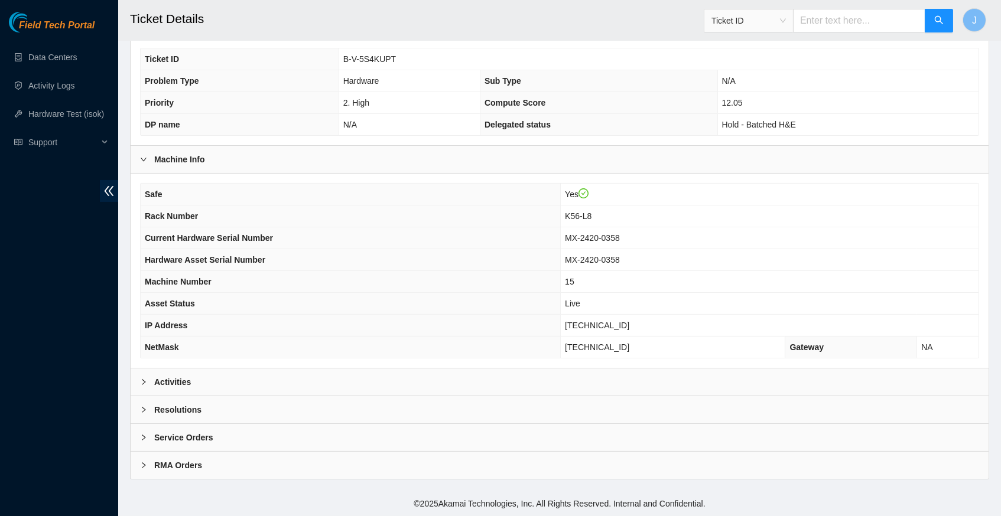
scroll to position [249, 0]
click at [143, 379] on div at bounding box center [147, 382] width 14 height 13
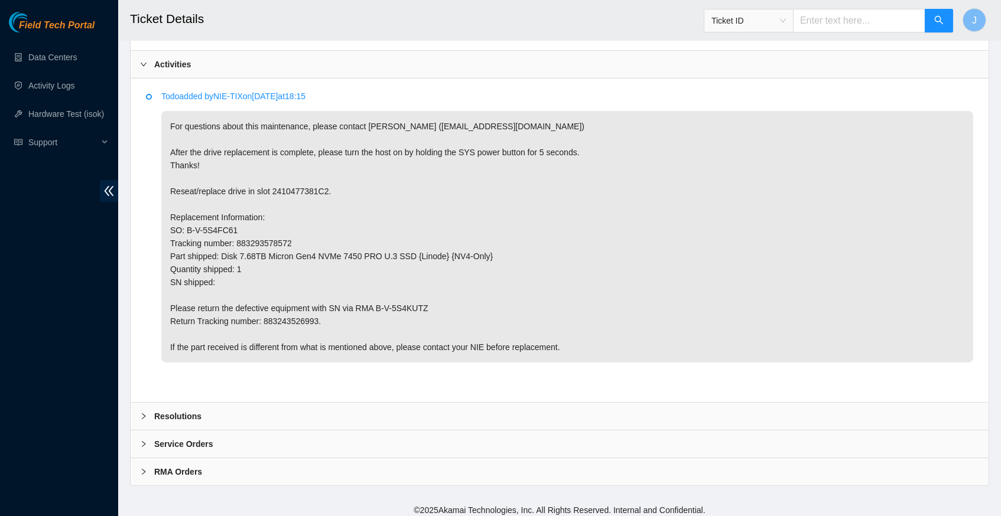
scroll to position [564, 0]
click at [292, 317] on p "For questions about this maintenance, please contact [PERSON_NAME] ([EMAIL_ADDR…" at bounding box center [567, 238] width 812 height 252
click at [292, 317] on p "For questions about this maintenance, please contact Eric Polgar (epolgar@akama…" at bounding box center [567, 238] width 812 height 252
copy p "883243526993"
click at [144, 414] on icon "right" at bounding box center [143, 417] width 7 height 7
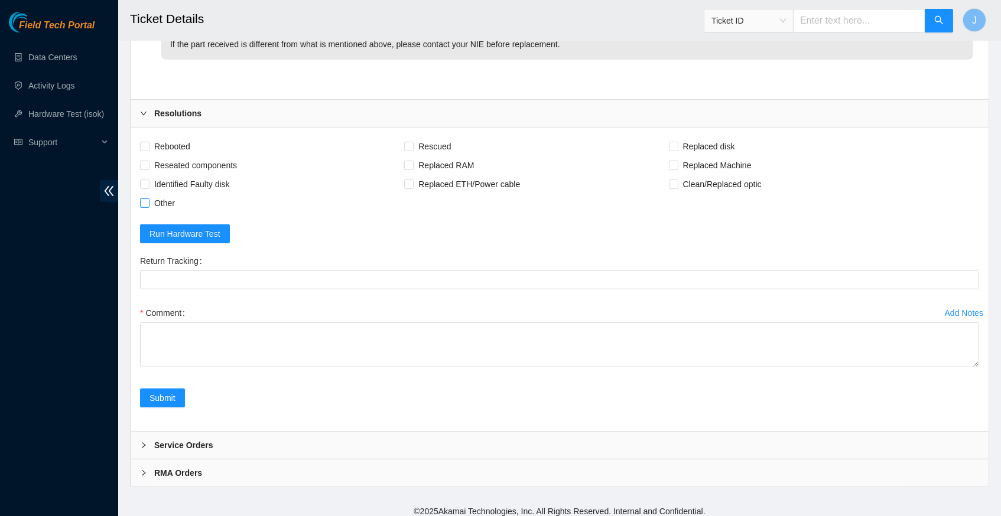
scroll to position [866, 0]
click at [144, 144] on input "Rebooted" at bounding box center [144, 148] width 8 height 8
checkbox input "true"
click at [677, 144] on input "Replaced disk" at bounding box center [673, 148] width 8 height 8
checkbox input "true"
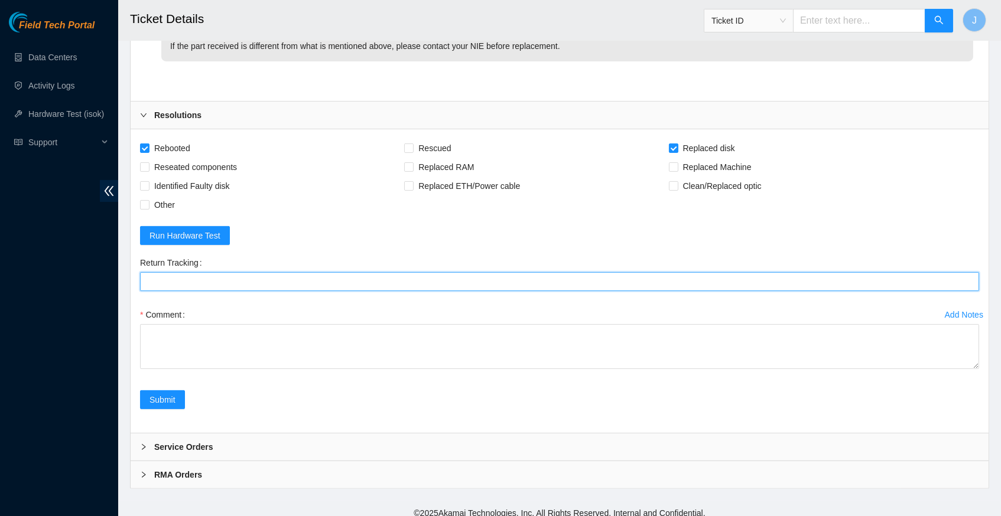
click at [311, 272] on Tracking "Return Tracking" at bounding box center [559, 281] width 839 height 19
paste Tracking "883243526993"
type Tracking "883243526993"
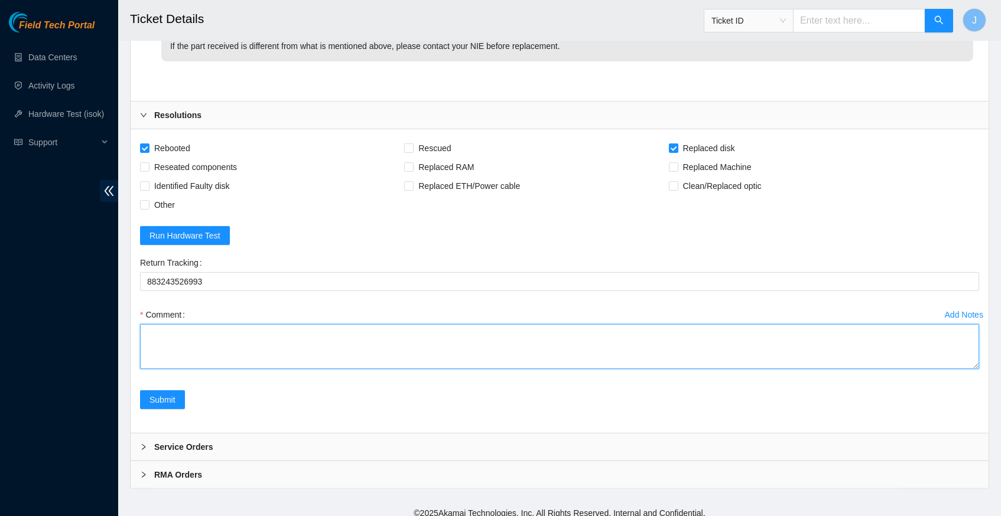
click at [274, 330] on textarea "Comment" at bounding box center [559, 346] width 839 height 45
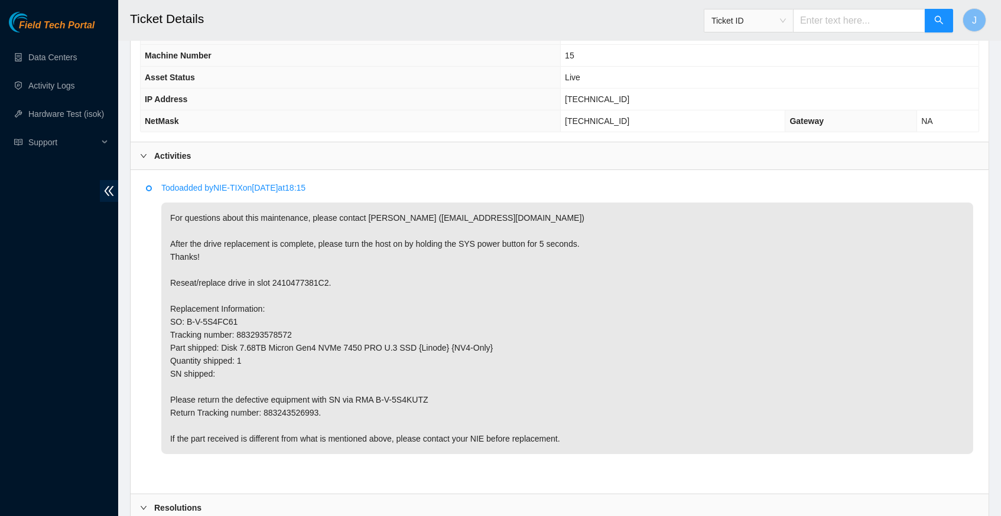
scroll to position [477, 0]
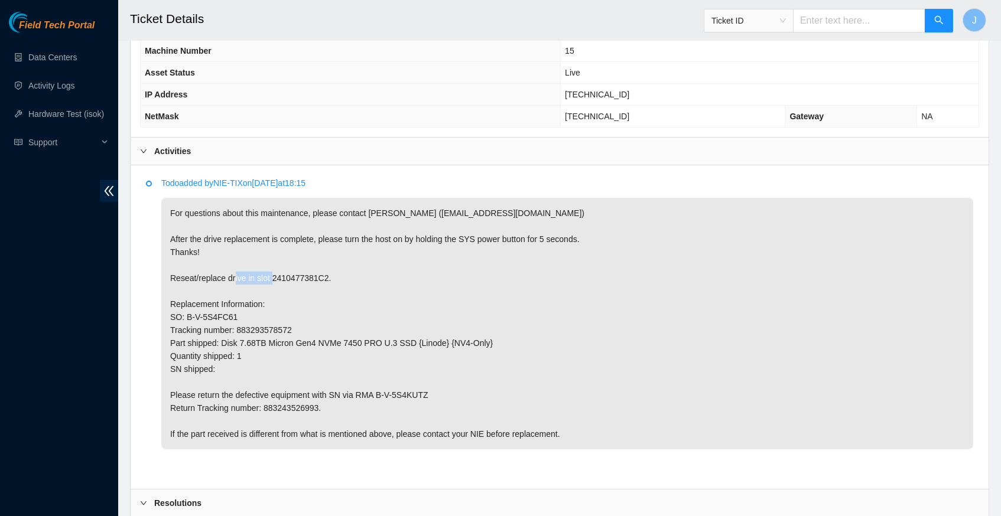
drag, startPoint x: 278, startPoint y: 278, endPoint x: 340, endPoint y: 276, distance: 62.1
click at [340, 276] on p "For questions about this maintenance, please contact Eric Polgar (epolgar@akama…" at bounding box center [567, 324] width 812 height 252
copy p "2410477381C2"
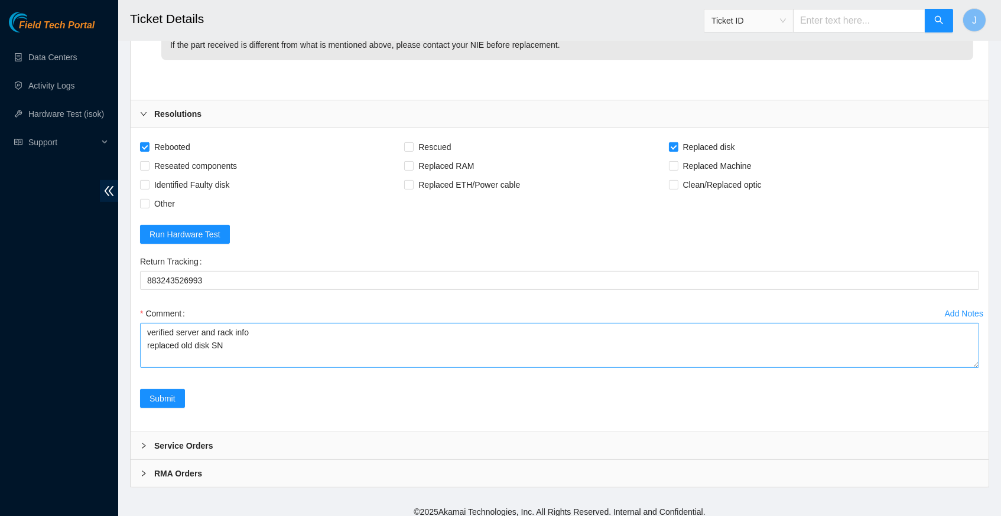
scroll to position [866, 0]
click at [254, 339] on textarea "verified server and rack info replaced old disk SN" at bounding box center [559, 346] width 839 height 45
paste textarea "2410477381C2"
paste textarea "25154FBAEA4D"
type textarea "verified server and rack info replaced old disk SN 2410477381C2 with new disk S…"
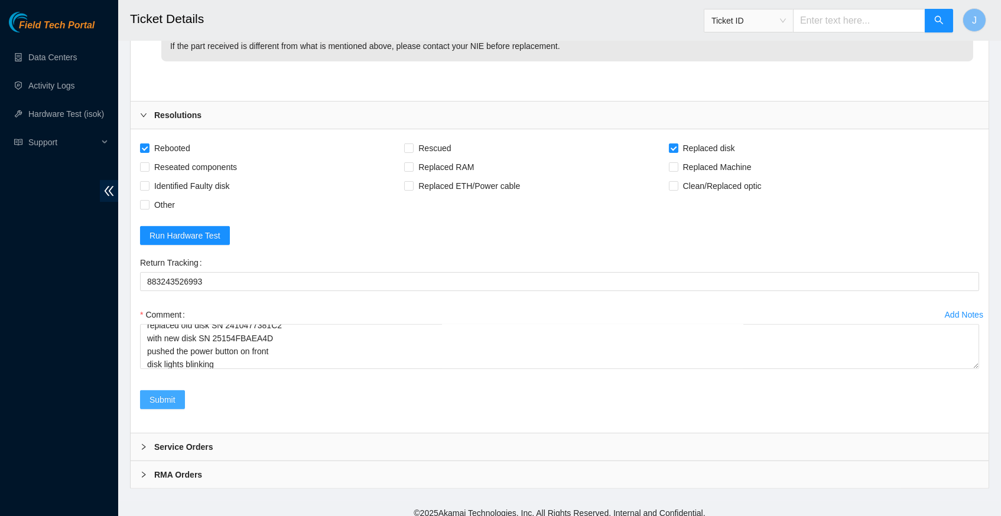
click at [166, 394] on span "Submit" at bounding box center [162, 400] width 26 height 13
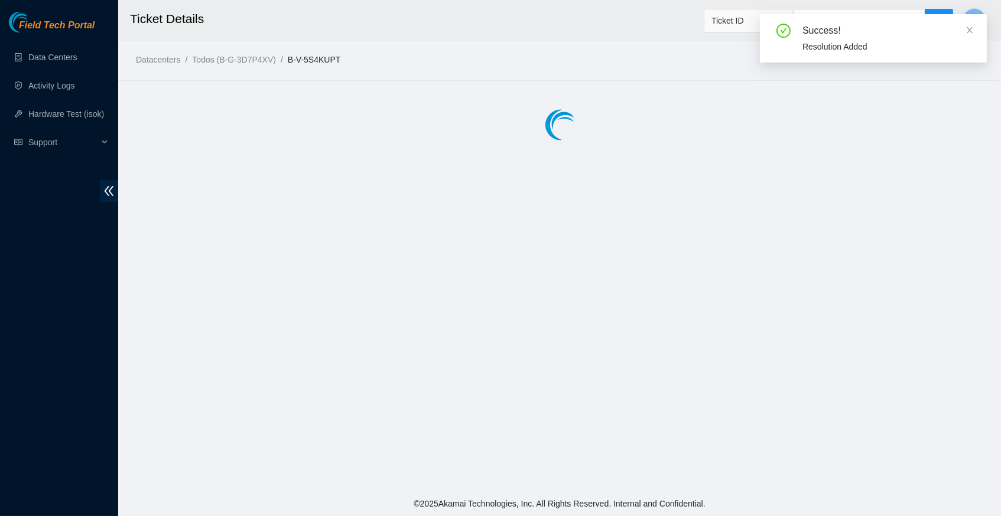
scroll to position [0, 0]
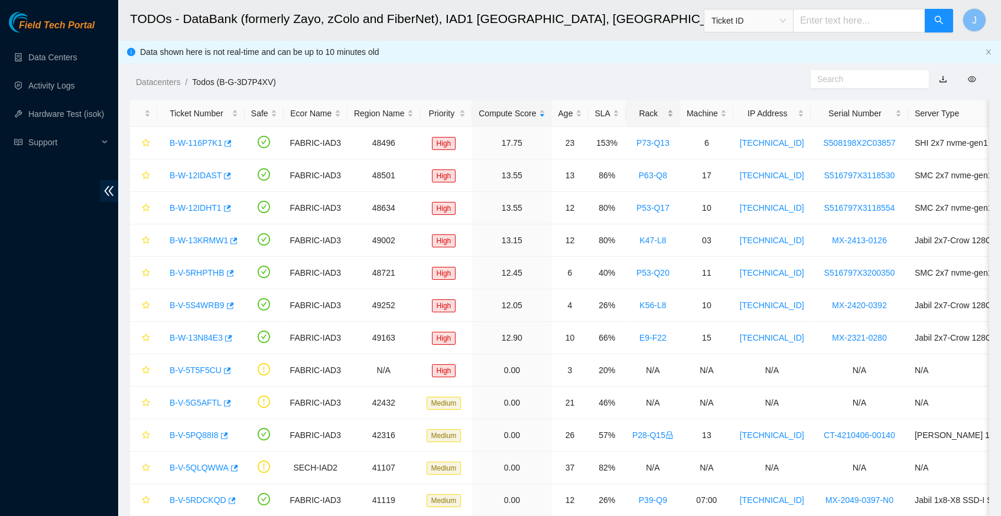
click at [668, 108] on div "Rack" at bounding box center [652, 113] width 41 height 13
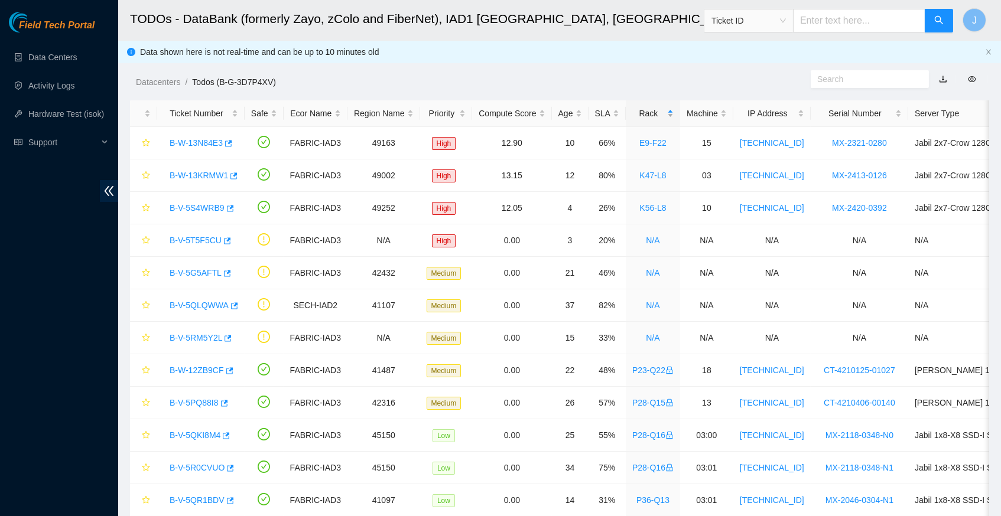
click at [668, 108] on div "Rack" at bounding box center [652, 113] width 41 height 13
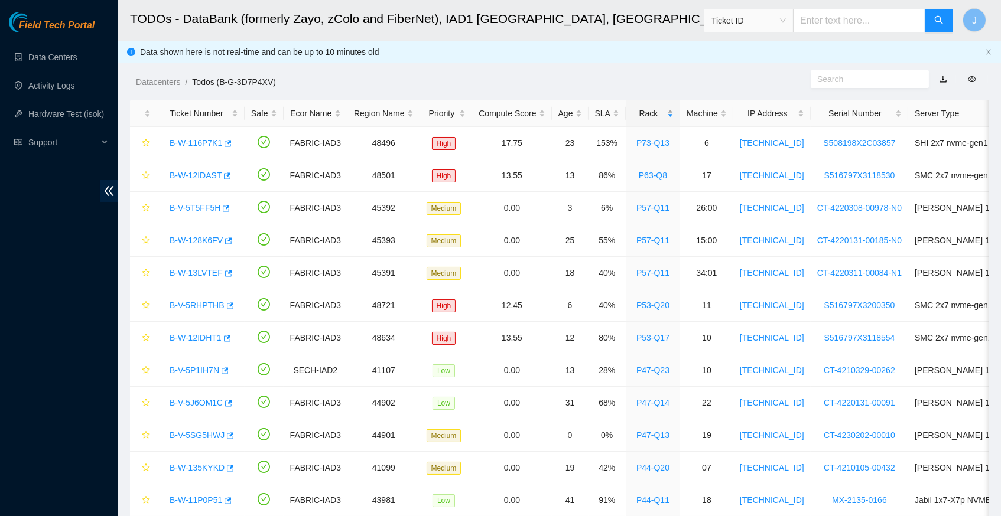
click at [668, 108] on div "Rack" at bounding box center [652, 113] width 41 height 13
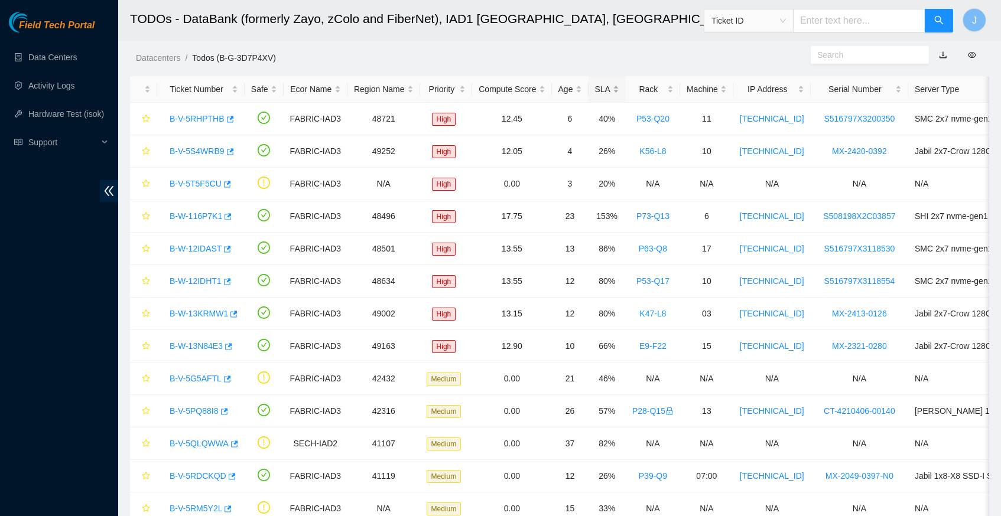
scroll to position [40, 0]
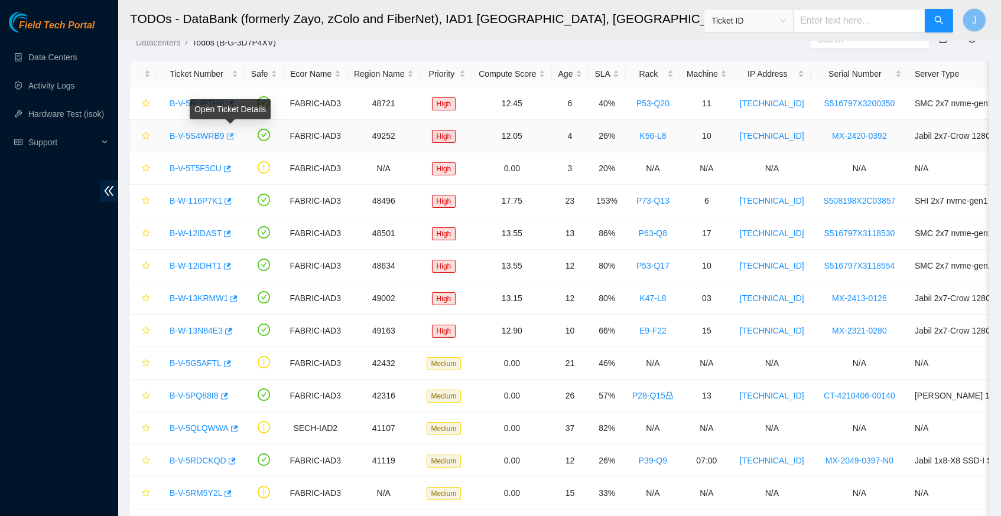
click at [233, 135] on icon "button" at bounding box center [229, 136] width 8 height 8
click at [53, 62] on link "Data Centers" at bounding box center [52, 57] width 48 height 9
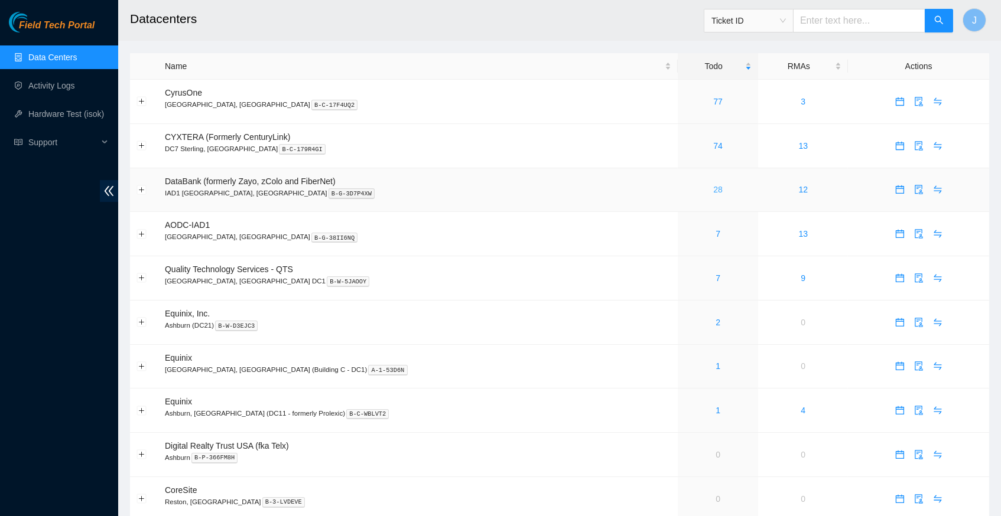
click at [713, 187] on link "28" at bounding box center [717, 189] width 9 height 9
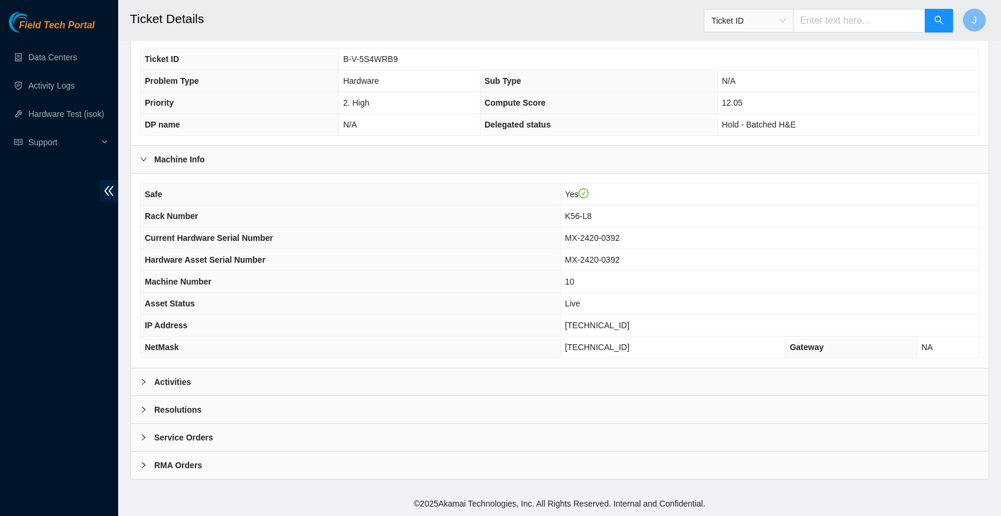
scroll to position [249, 0]
click at [139, 388] on div "Activities" at bounding box center [560, 382] width 858 height 27
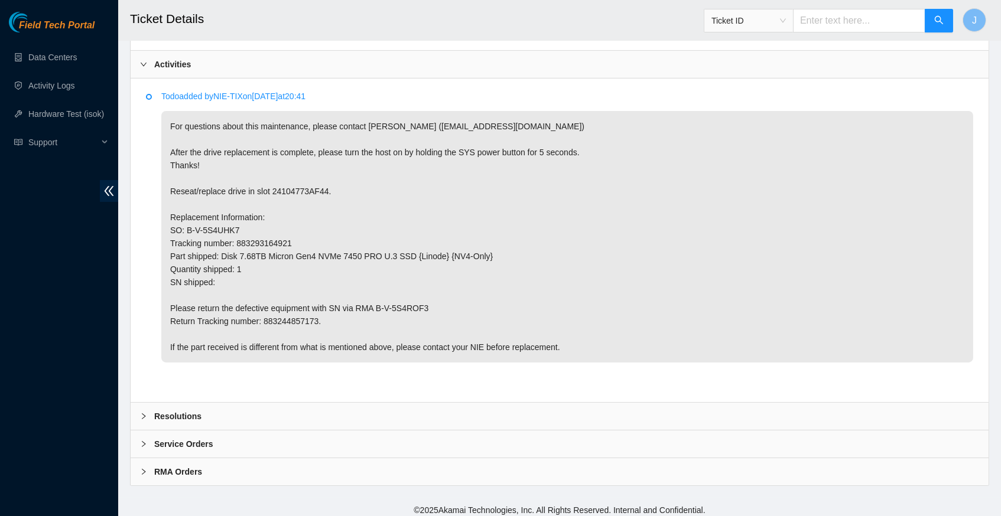
scroll to position [564, 0]
click at [505, 212] on p "For questions about this maintenance, please contact Eric Polgar (epolgar@akama…" at bounding box center [567, 238] width 812 height 252
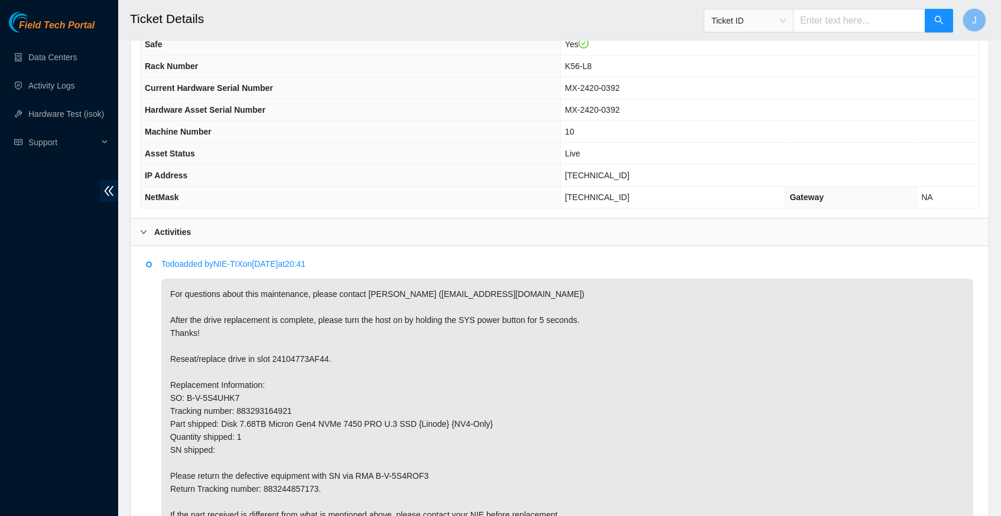
scroll to position [395, 0]
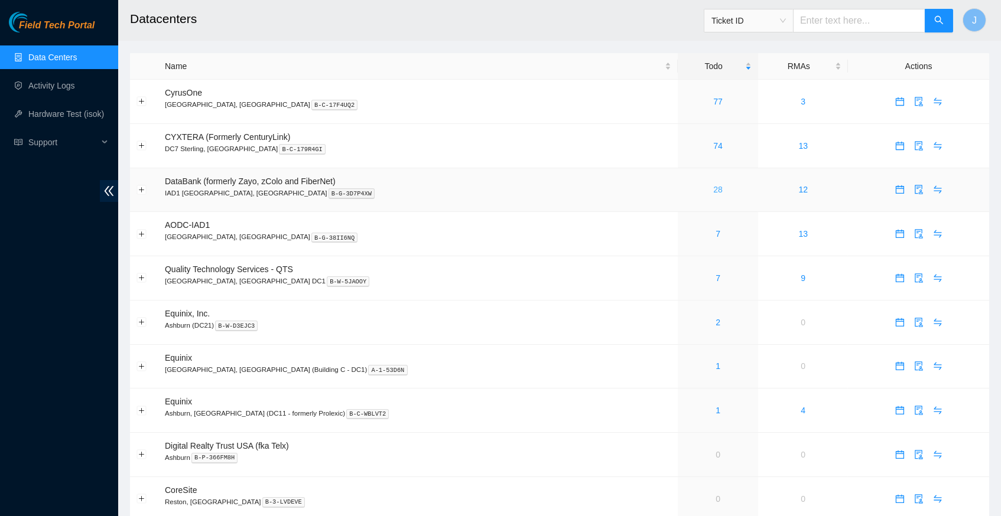
click at [713, 187] on link "28" at bounding box center [717, 189] width 9 height 9
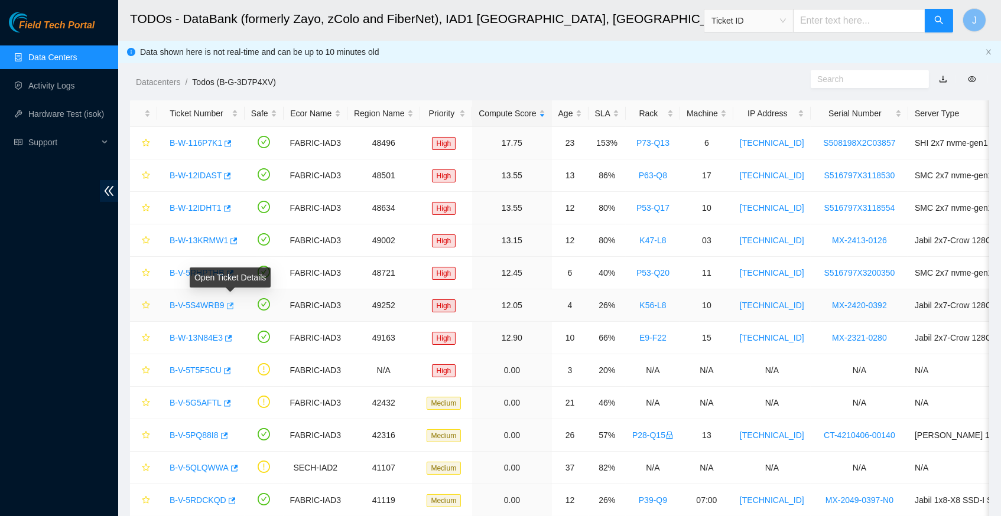
click at [233, 305] on icon "button" at bounding box center [229, 306] width 8 height 8
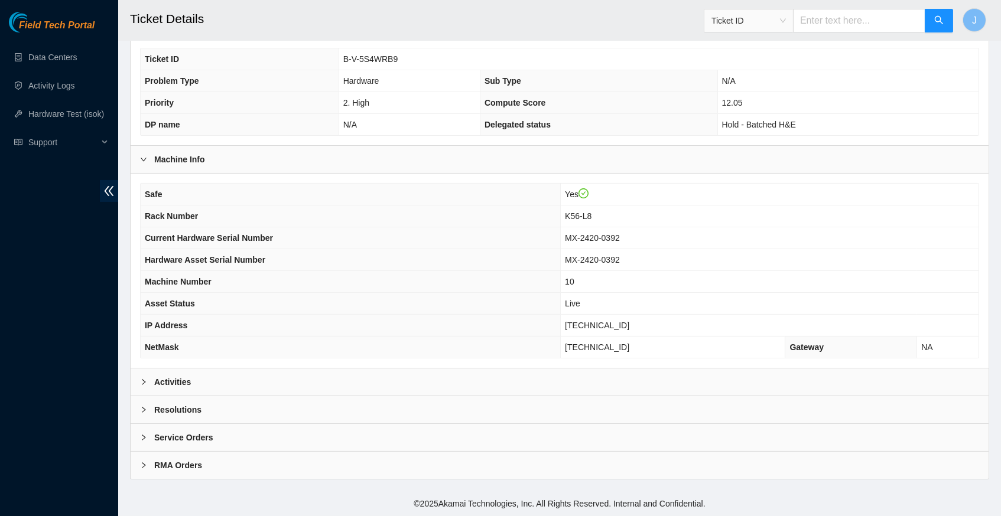
scroll to position [249, 0]
click at [145, 381] on icon "right" at bounding box center [143, 382] width 7 height 7
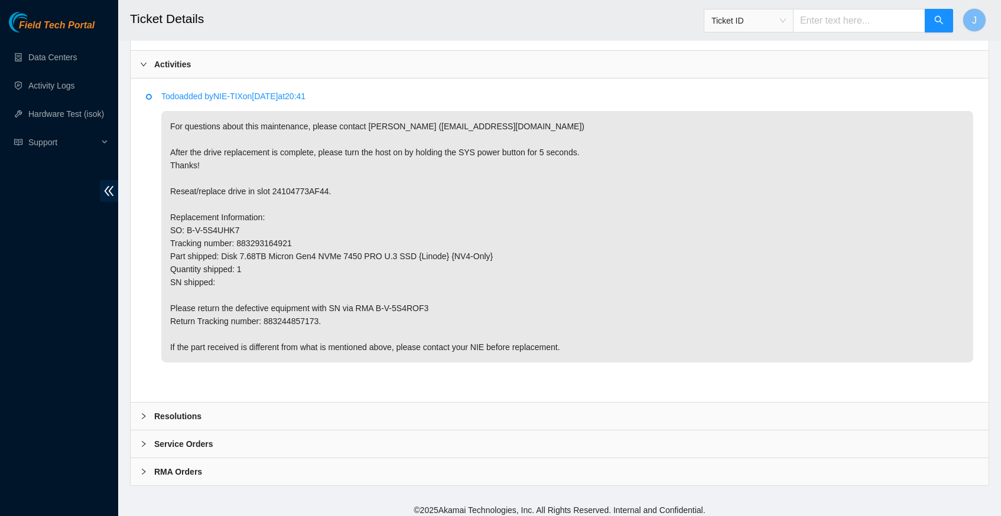
scroll to position [564, 0]
click at [297, 317] on p "For questions about this maintenance, please contact Eric Polgar (epolgar@akama…" at bounding box center [567, 238] width 812 height 252
copy p "883244857173"
click at [145, 414] on icon "right" at bounding box center [143, 417] width 7 height 7
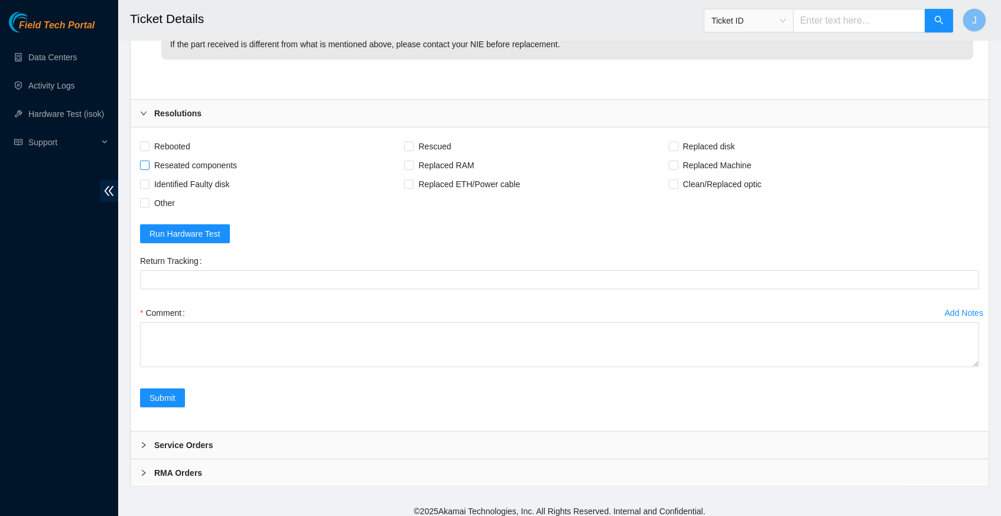
scroll to position [866, 0]
click at [145, 144] on input "Rebooted" at bounding box center [144, 148] width 8 height 8
checkbox input "true"
click at [677, 144] on input "Replaced disk" at bounding box center [673, 148] width 8 height 8
checkbox input "true"
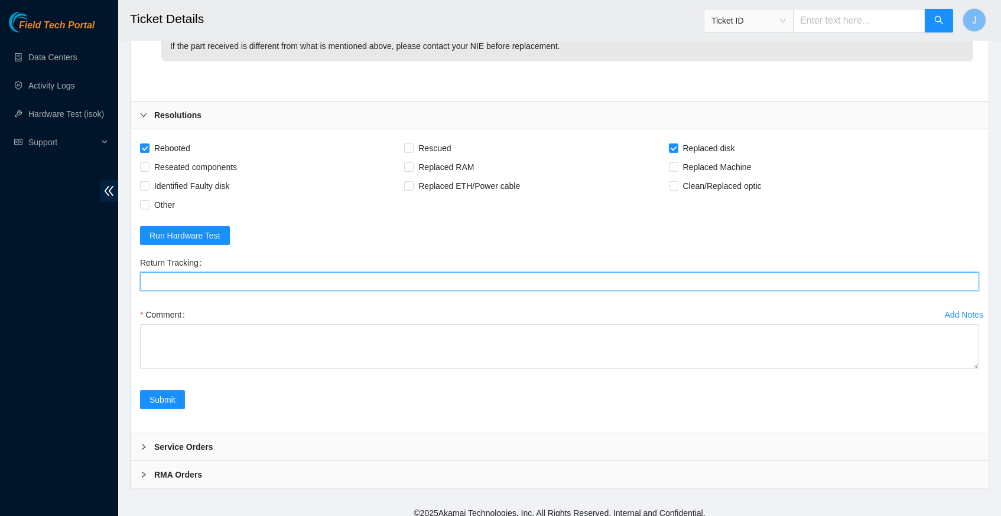
click at [305, 274] on Tracking "Return Tracking" at bounding box center [559, 281] width 839 height 19
paste Tracking "883244857173"
type Tracking "883244857173"
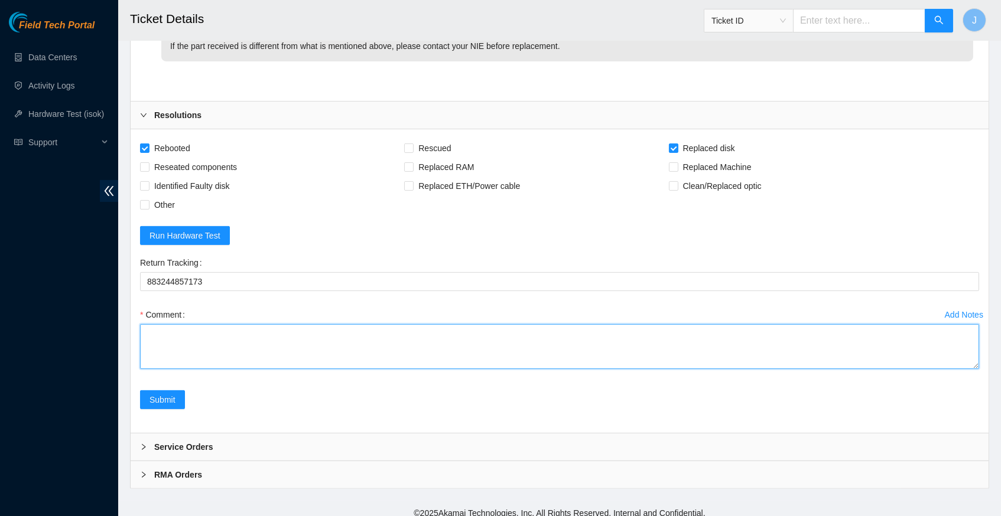
click at [277, 333] on textarea "Comment" at bounding box center [559, 346] width 839 height 45
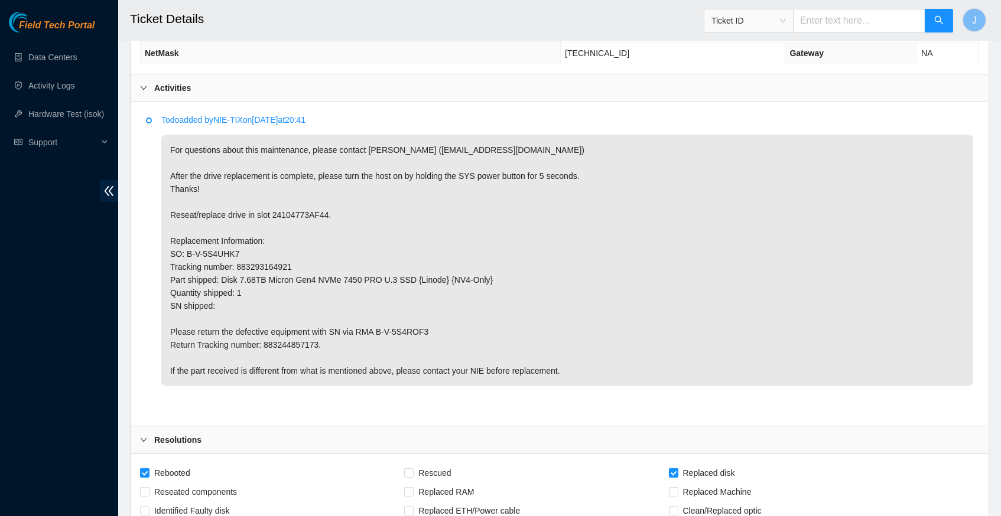
scroll to position [580, 0]
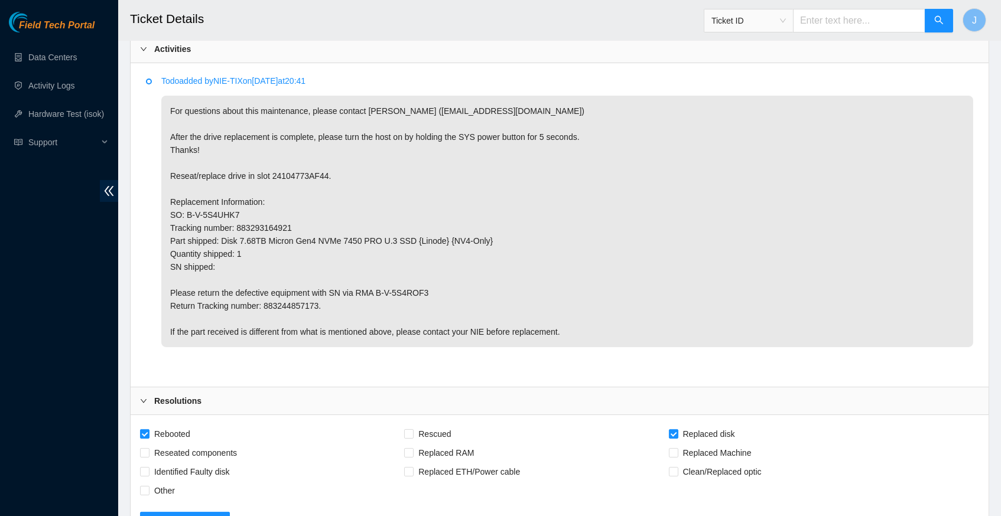
click at [302, 175] on p "For questions about this maintenance, please contact Eric Polgar (epolgar@akama…" at bounding box center [567, 222] width 812 height 252
copy p "24104773AF44"
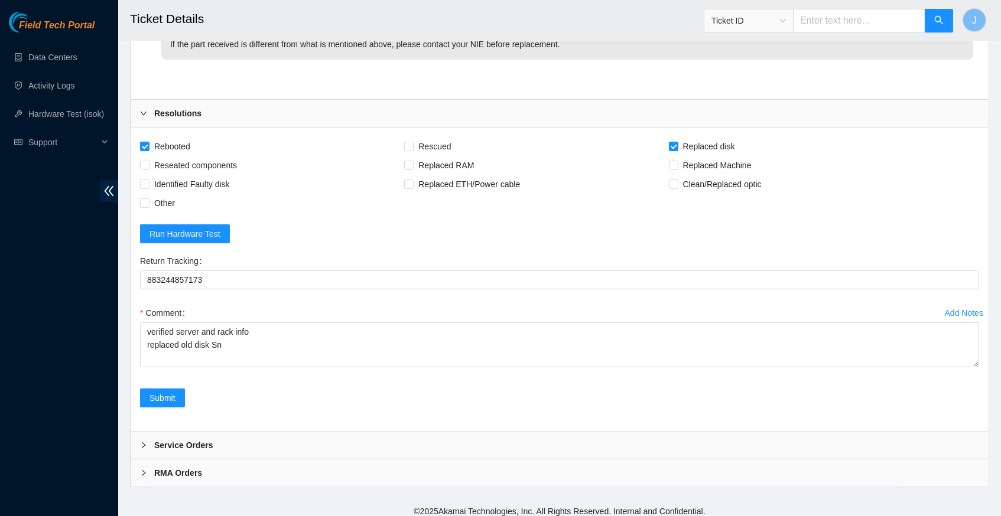
scroll to position [866, 0]
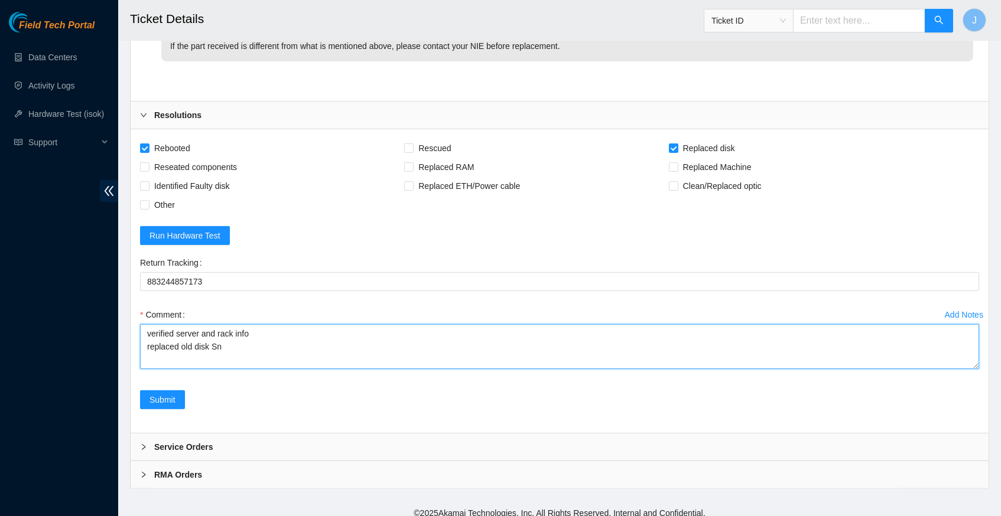
click at [239, 339] on textarea "verified server and rack info replaced old disk Sn" at bounding box center [559, 346] width 839 height 45
paste textarea "24104773AF44"
paste textarea "25154F788CC1"
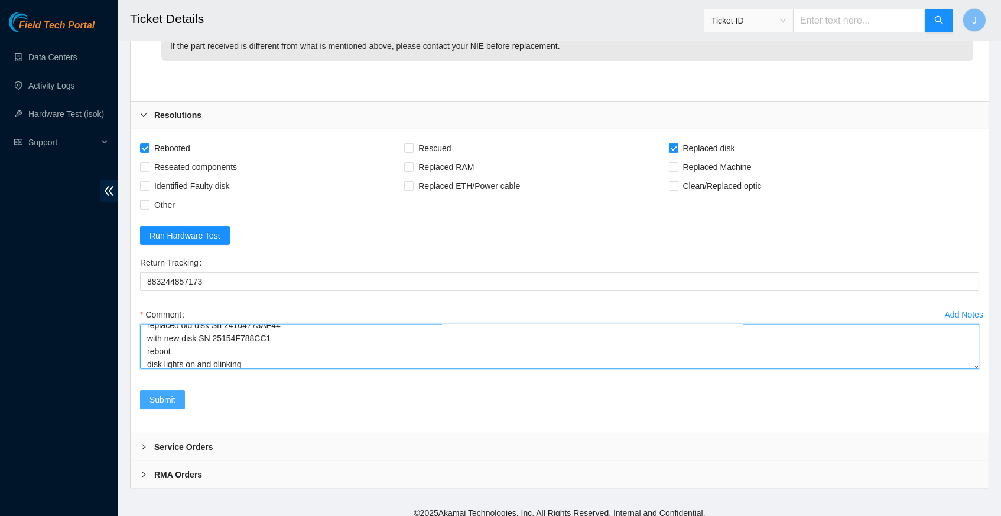
type textarea "verified server and rack info replaced old disk Sn 24104773AF44 with new disk S…"
click at [160, 394] on span "Submit" at bounding box center [162, 400] width 26 height 13
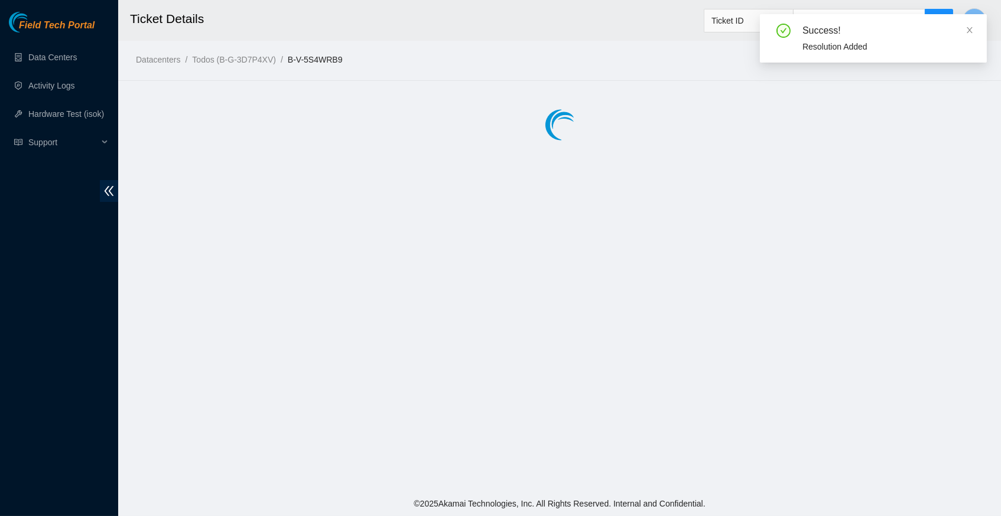
scroll to position [0, 0]
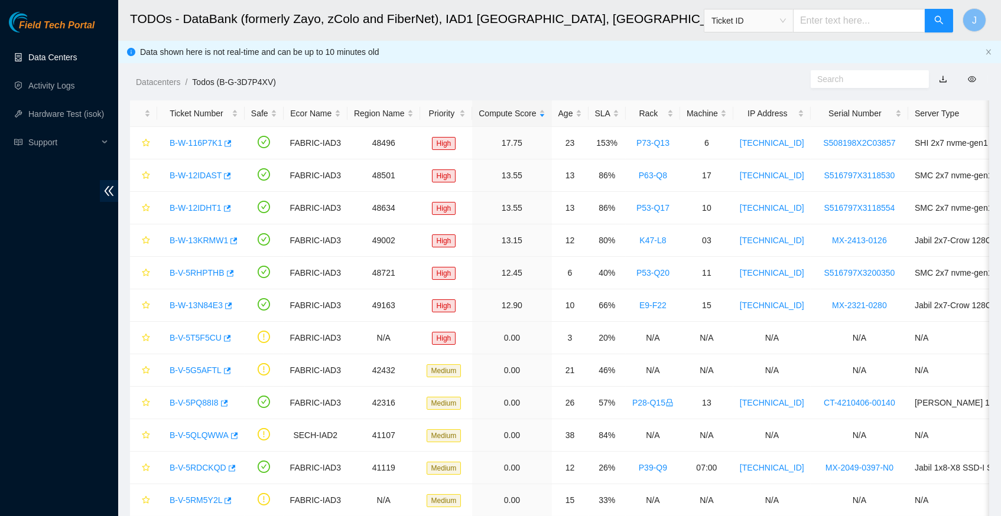
click at [64, 56] on link "Data Centers" at bounding box center [52, 57] width 48 height 9
